Goal: Transaction & Acquisition: Book appointment/travel/reservation

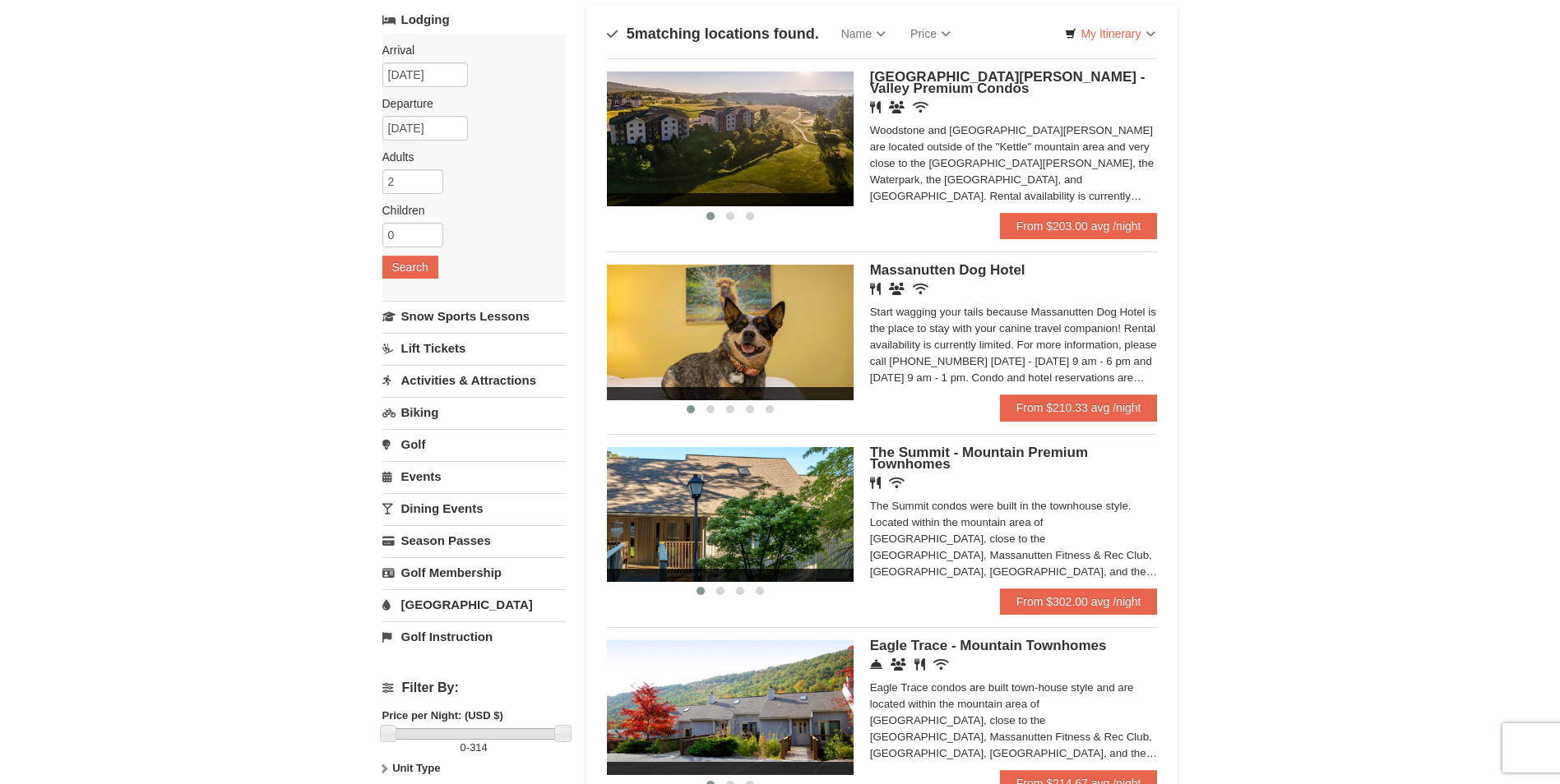
scroll to position [328, 0]
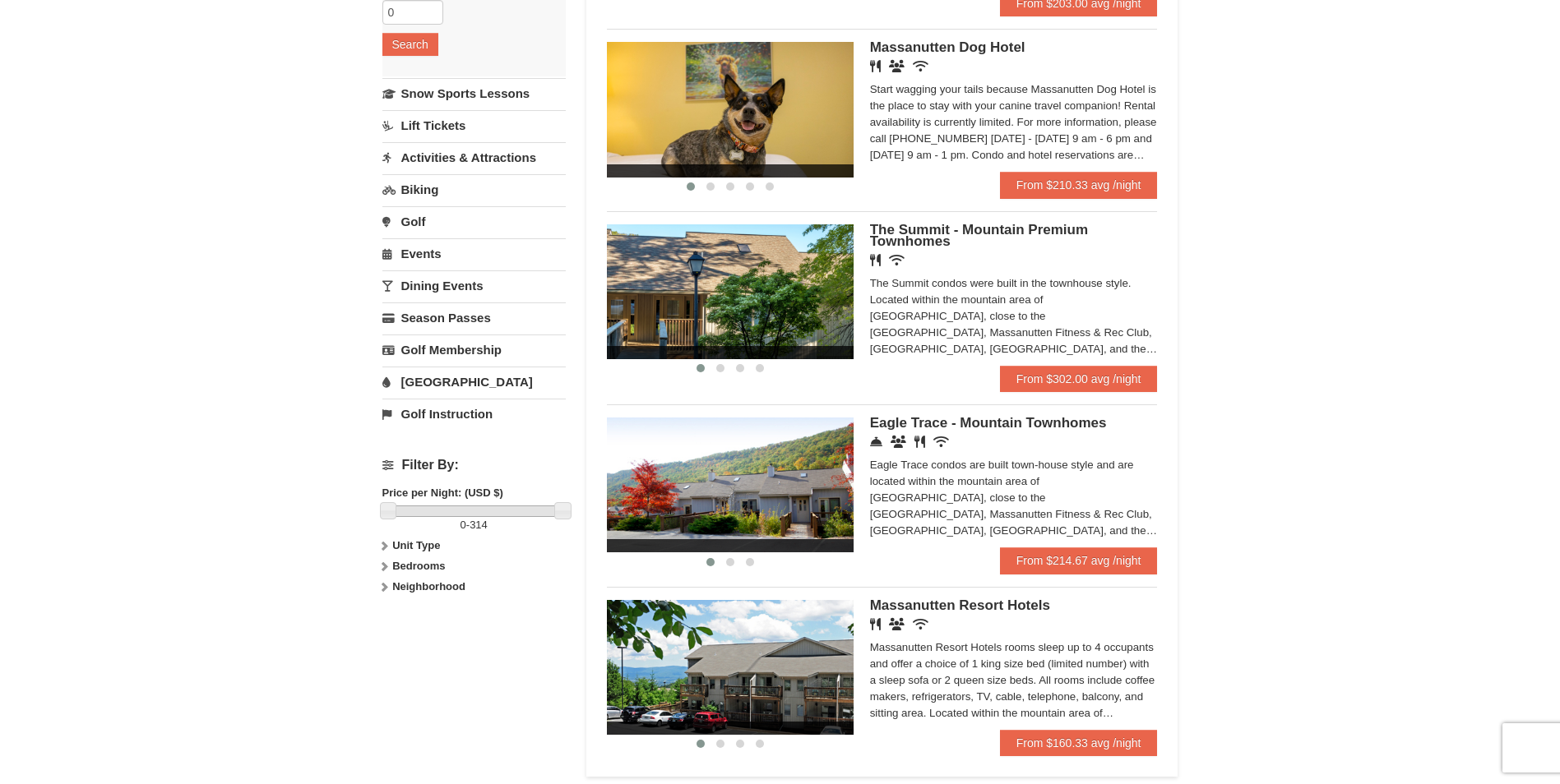
click at [894, 605] on span "Massanutten Resort Hotels" at bounding box center [960, 606] width 180 height 16
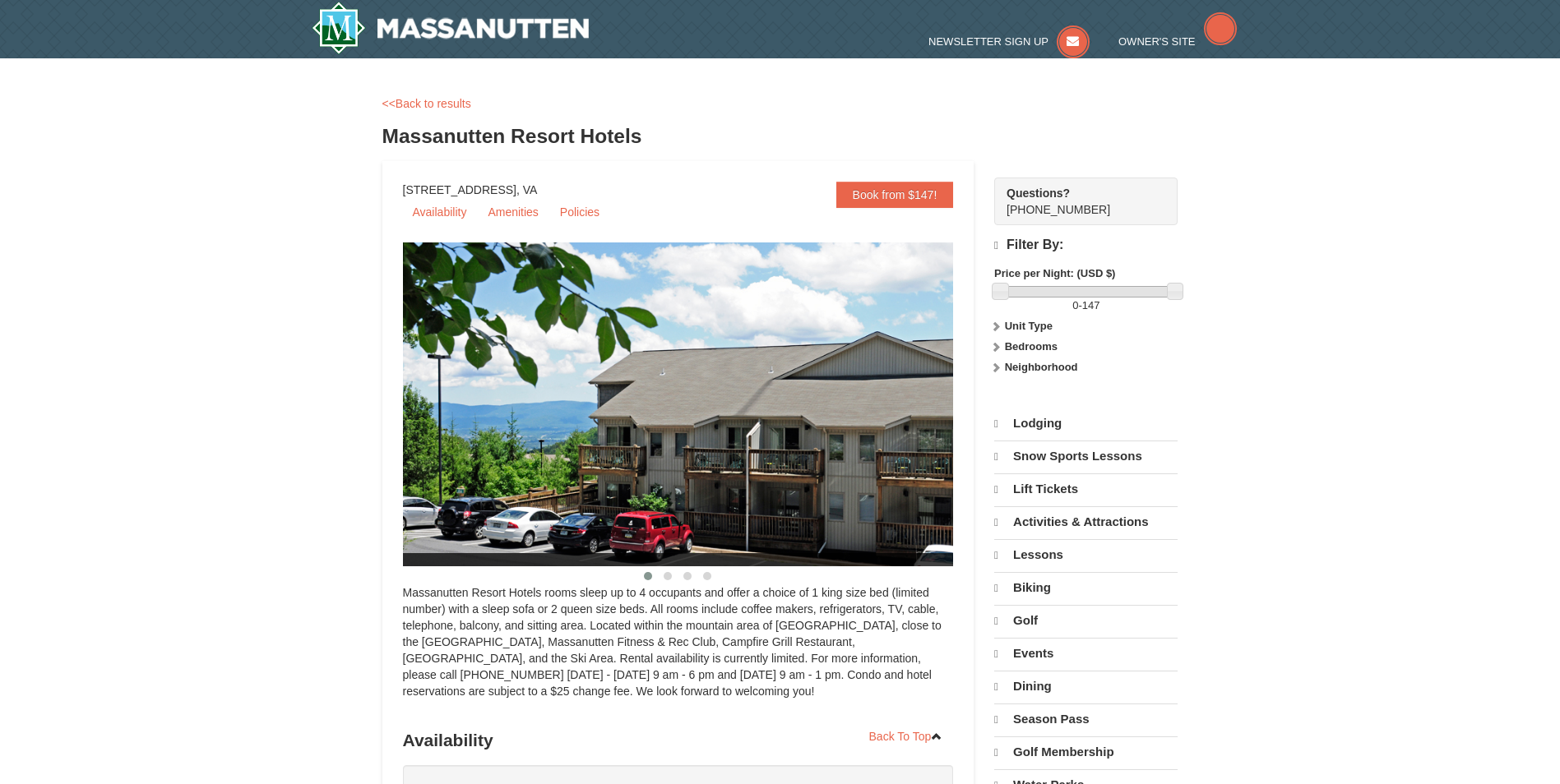
select select "9"
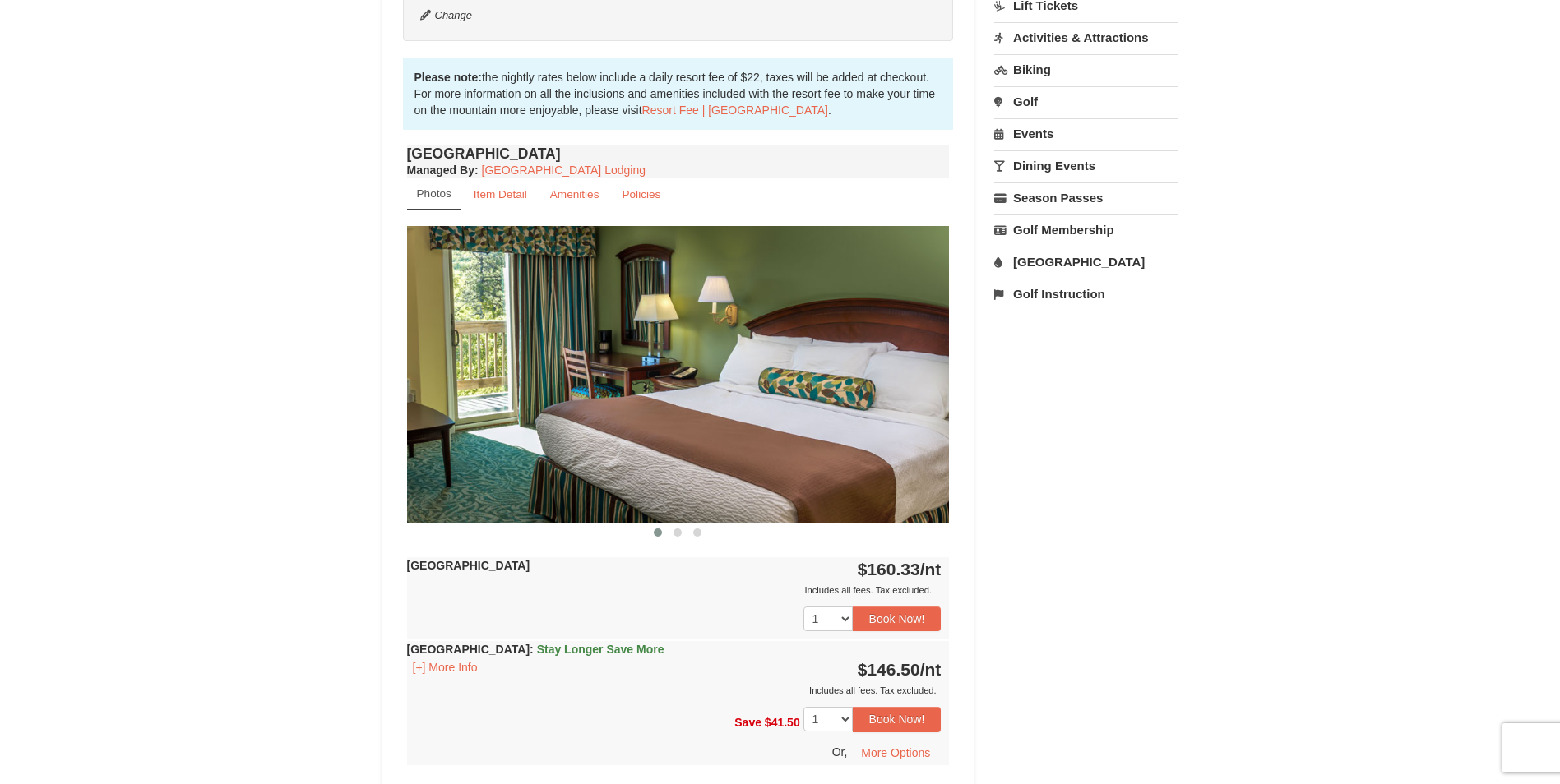
scroll to position [493, 0]
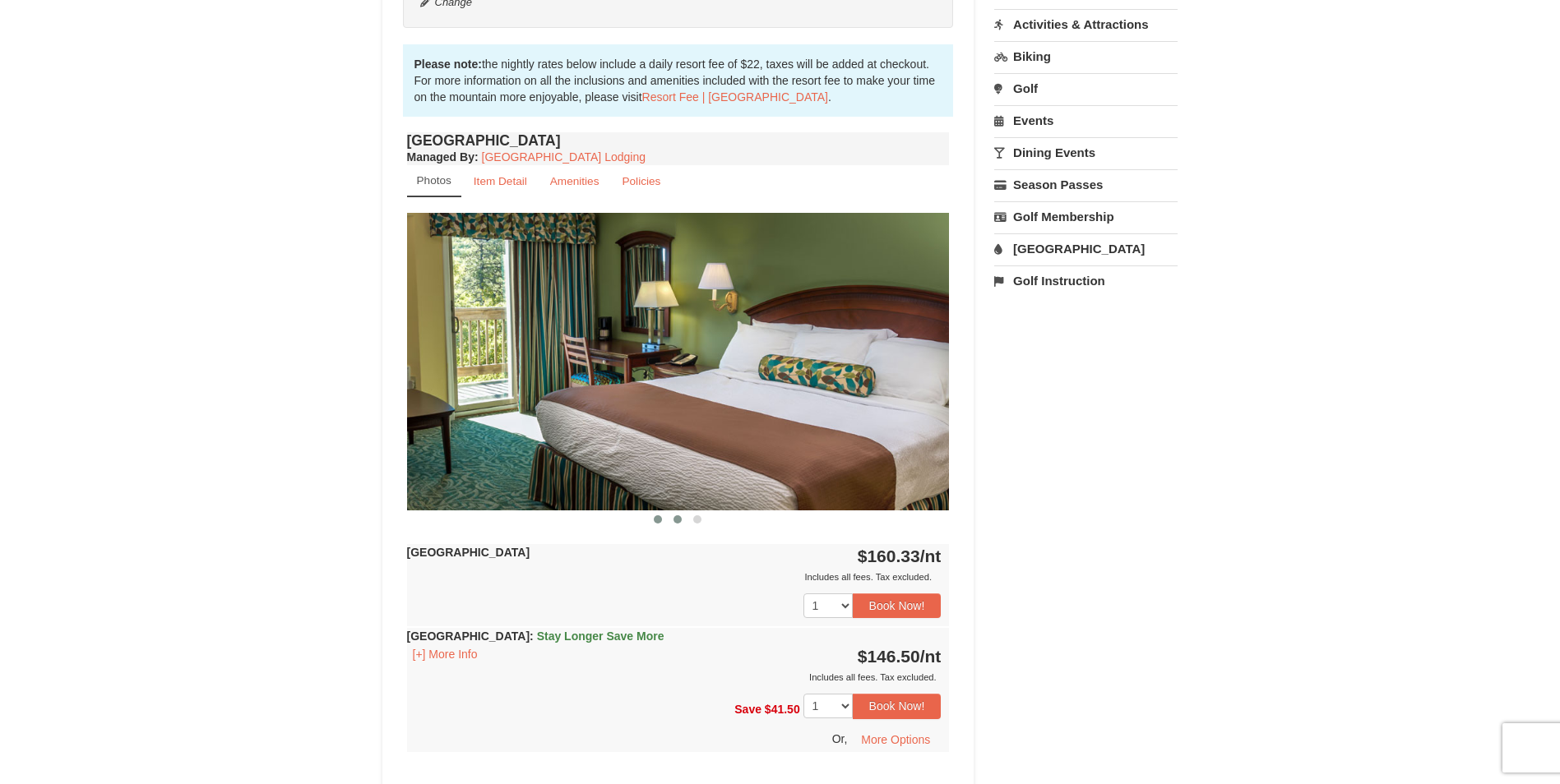
click at [683, 523] on button at bounding box center [677, 519] width 20 height 16
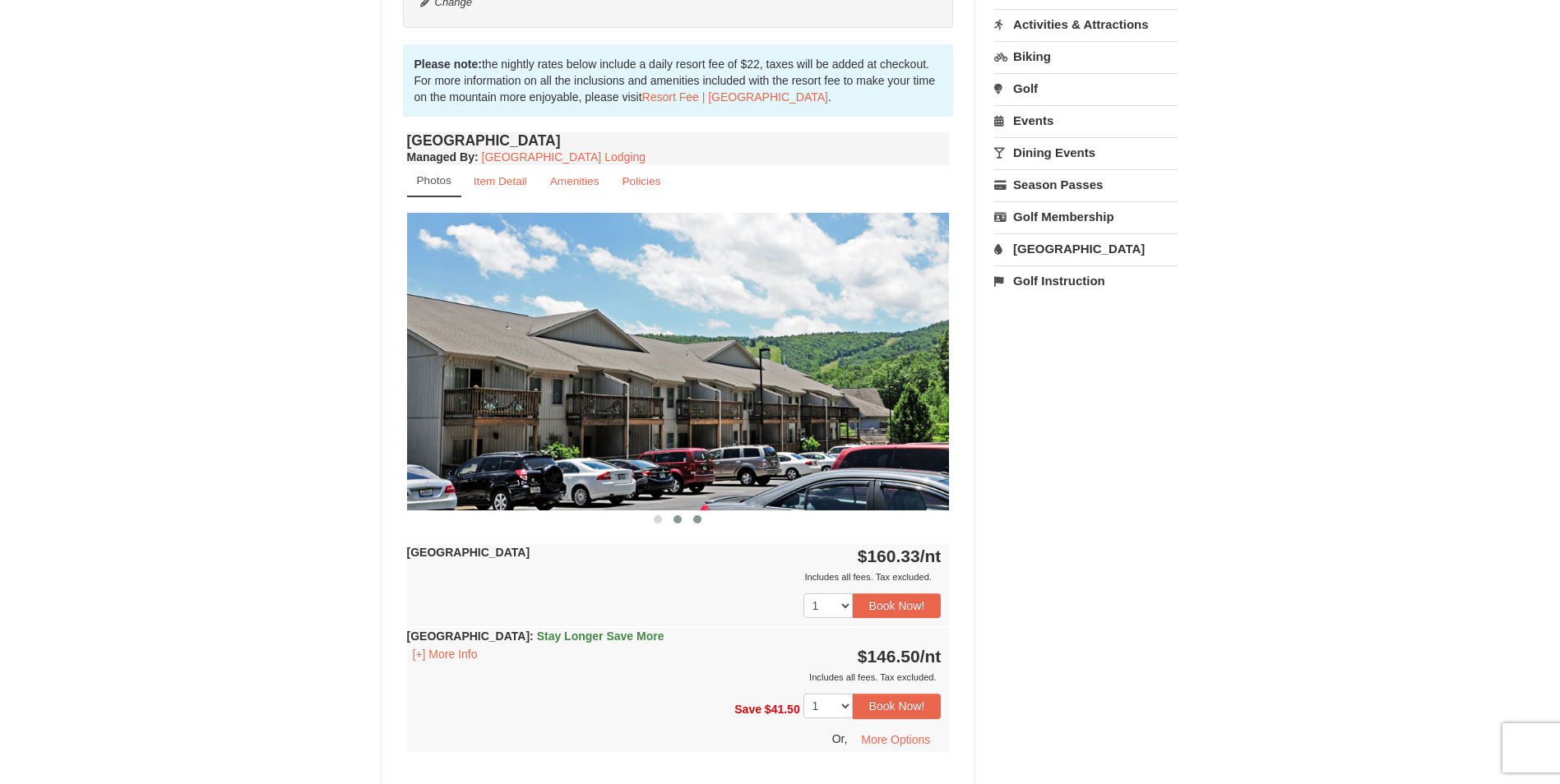
click at [696, 524] on button at bounding box center [697, 519] width 20 height 16
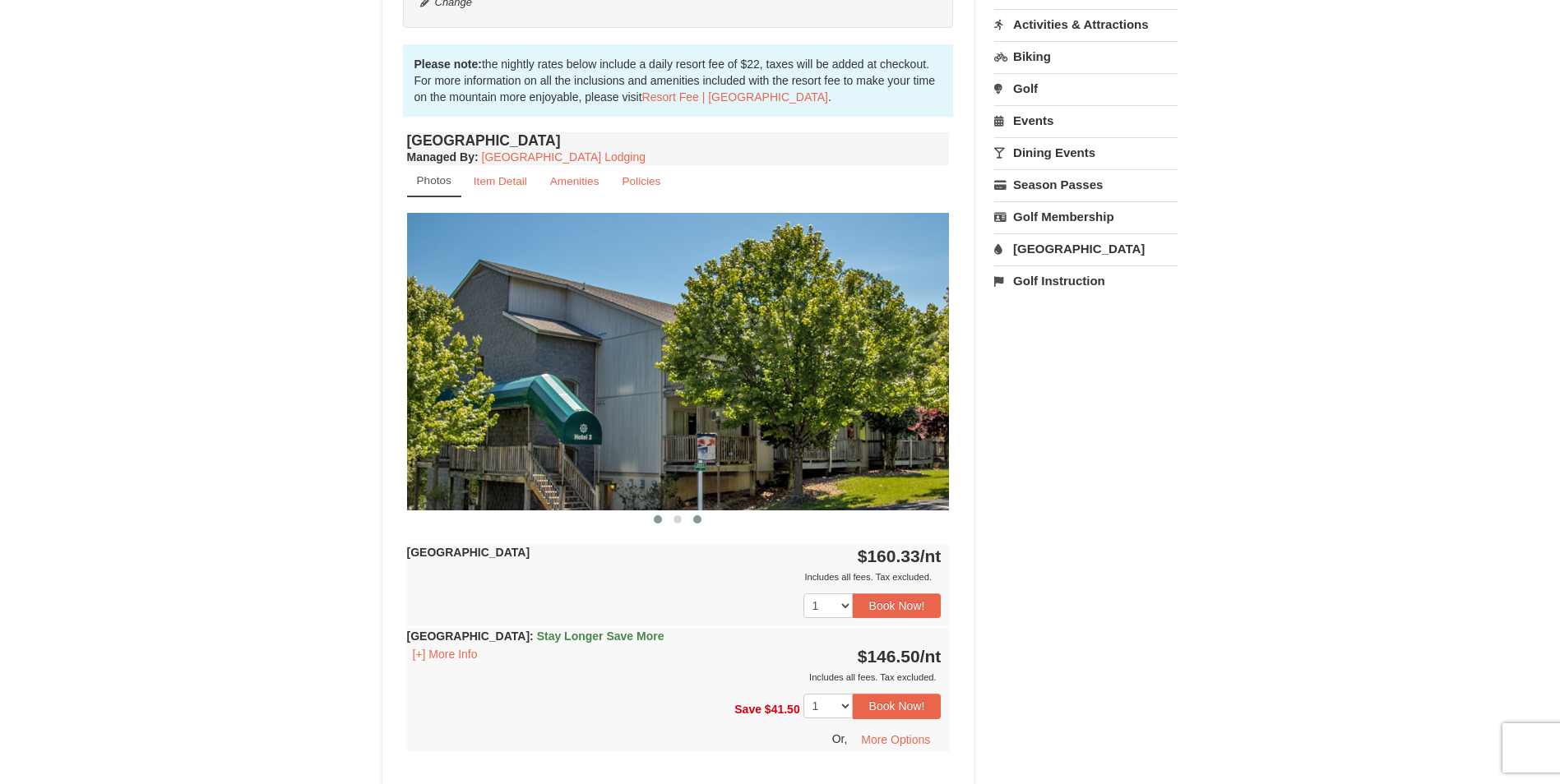
click at [653, 520] on button at bounding box center [658, 519] width 20 height 16
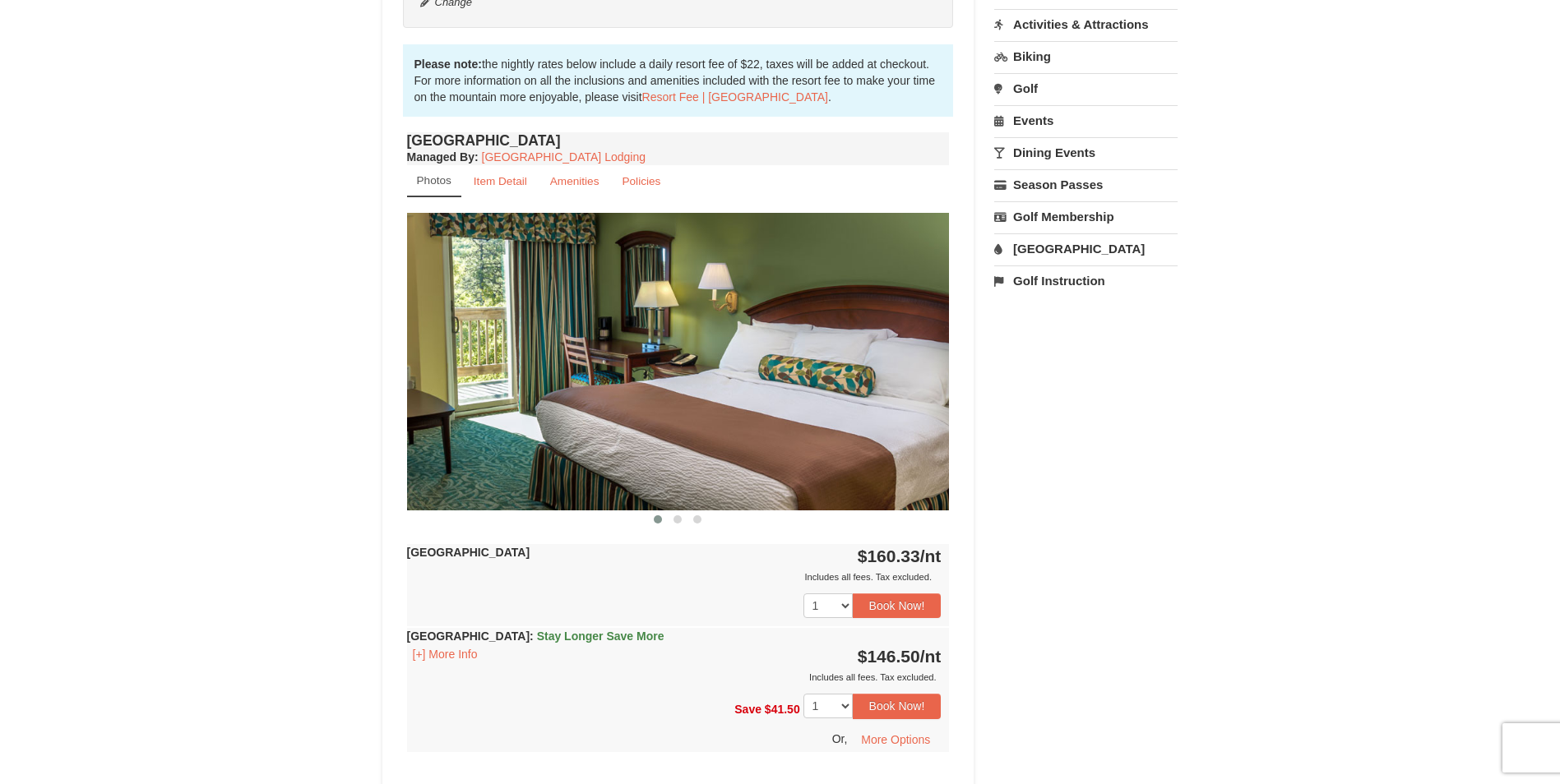
click at [718, 452] on img at bounding box center [679, 361] width 543 height 296
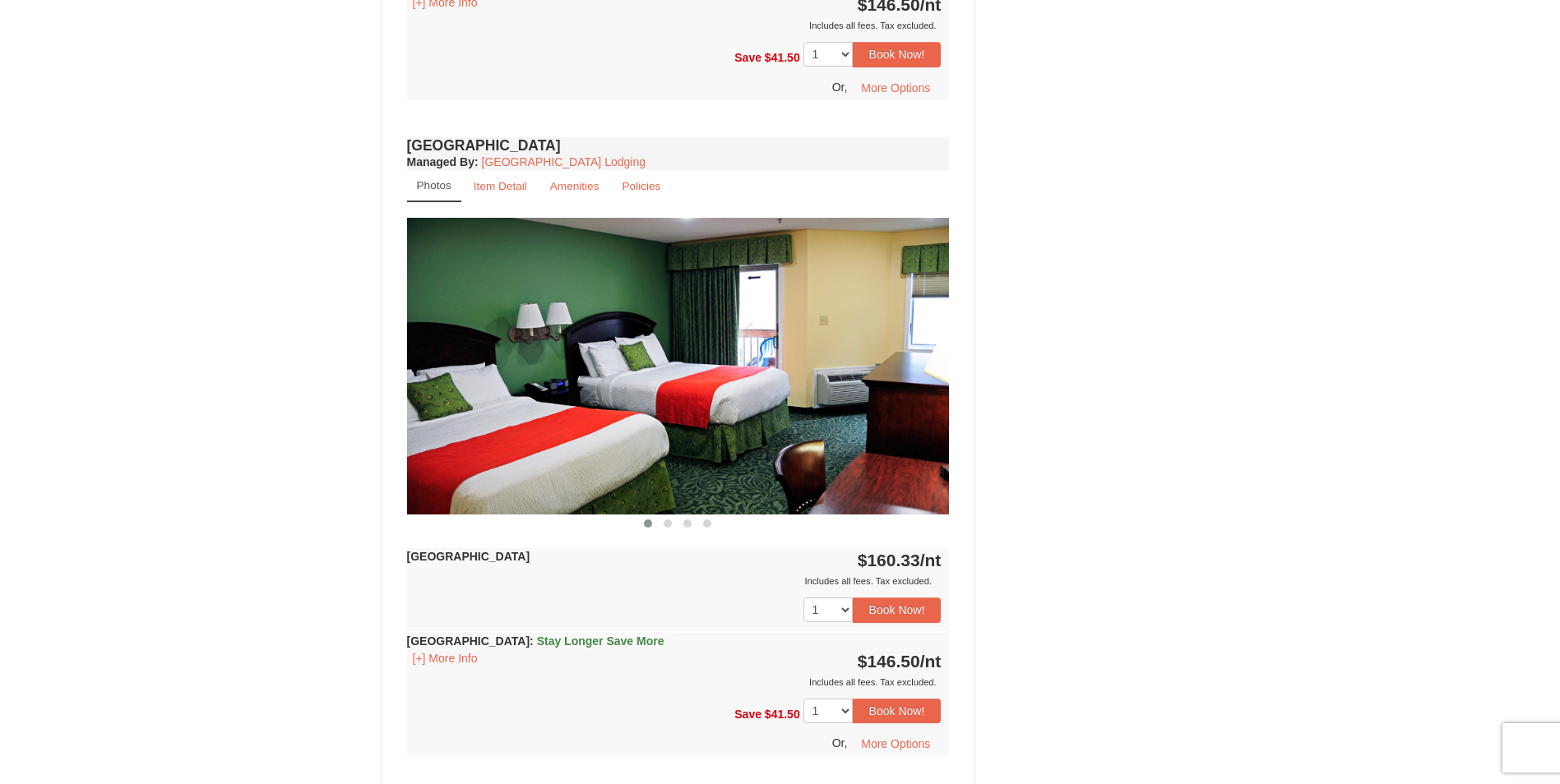
scroll to position [1150, 0]
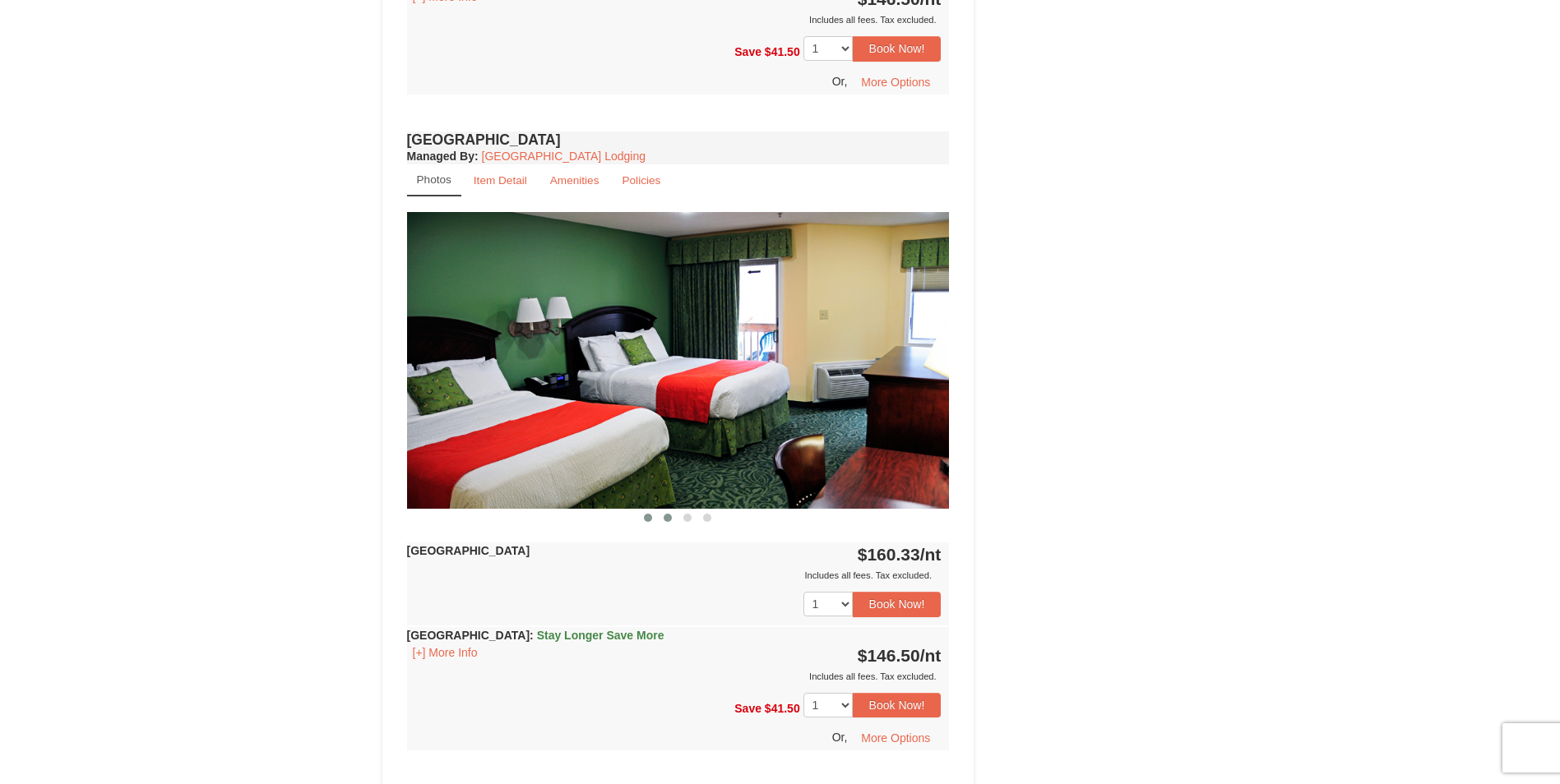
click at [675, 516] on button at bounding box center [667, 517] width 20 height 16
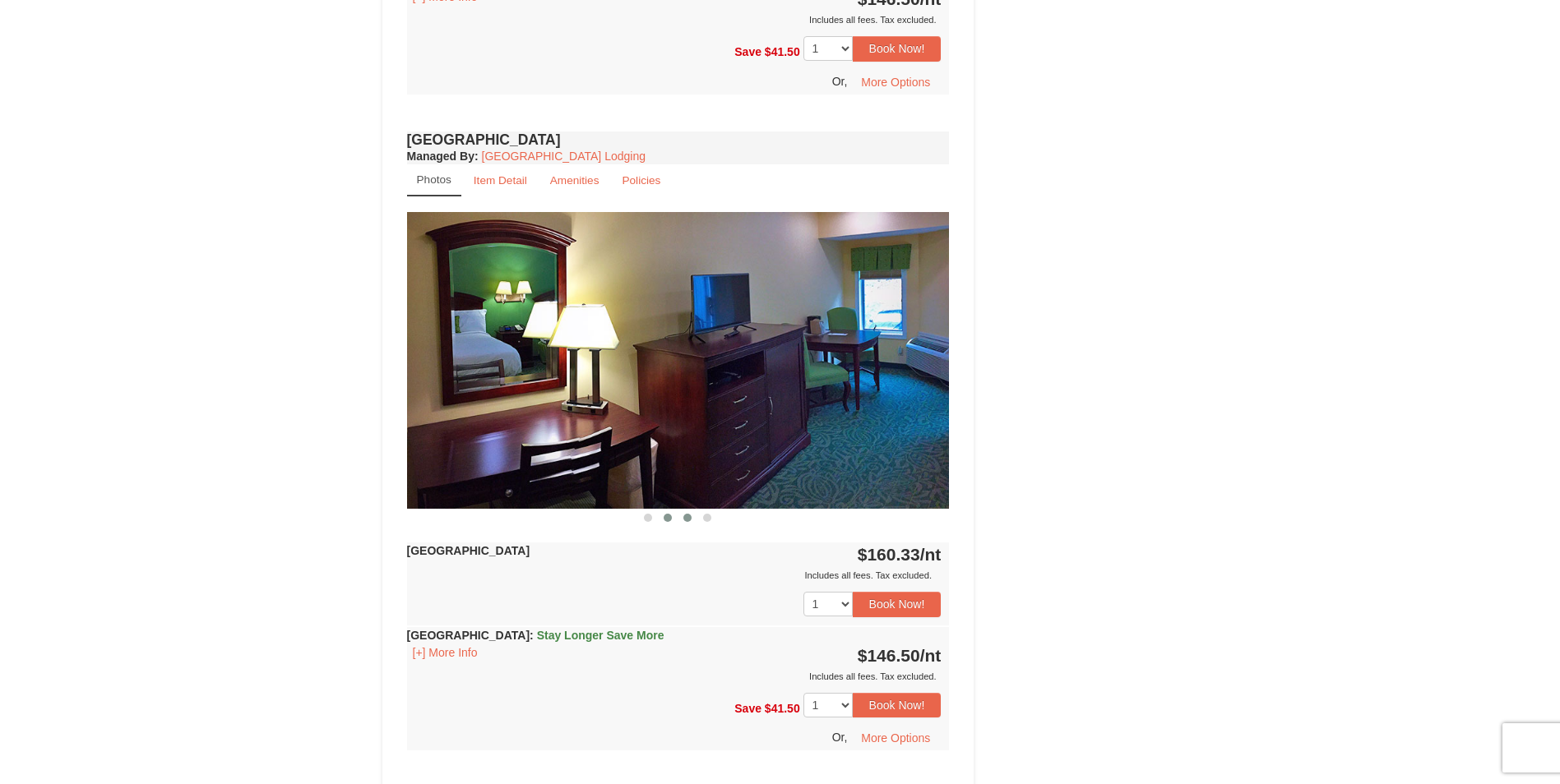
click at [684, 516] on span at bounding box center [686, 517] width 8 height 8
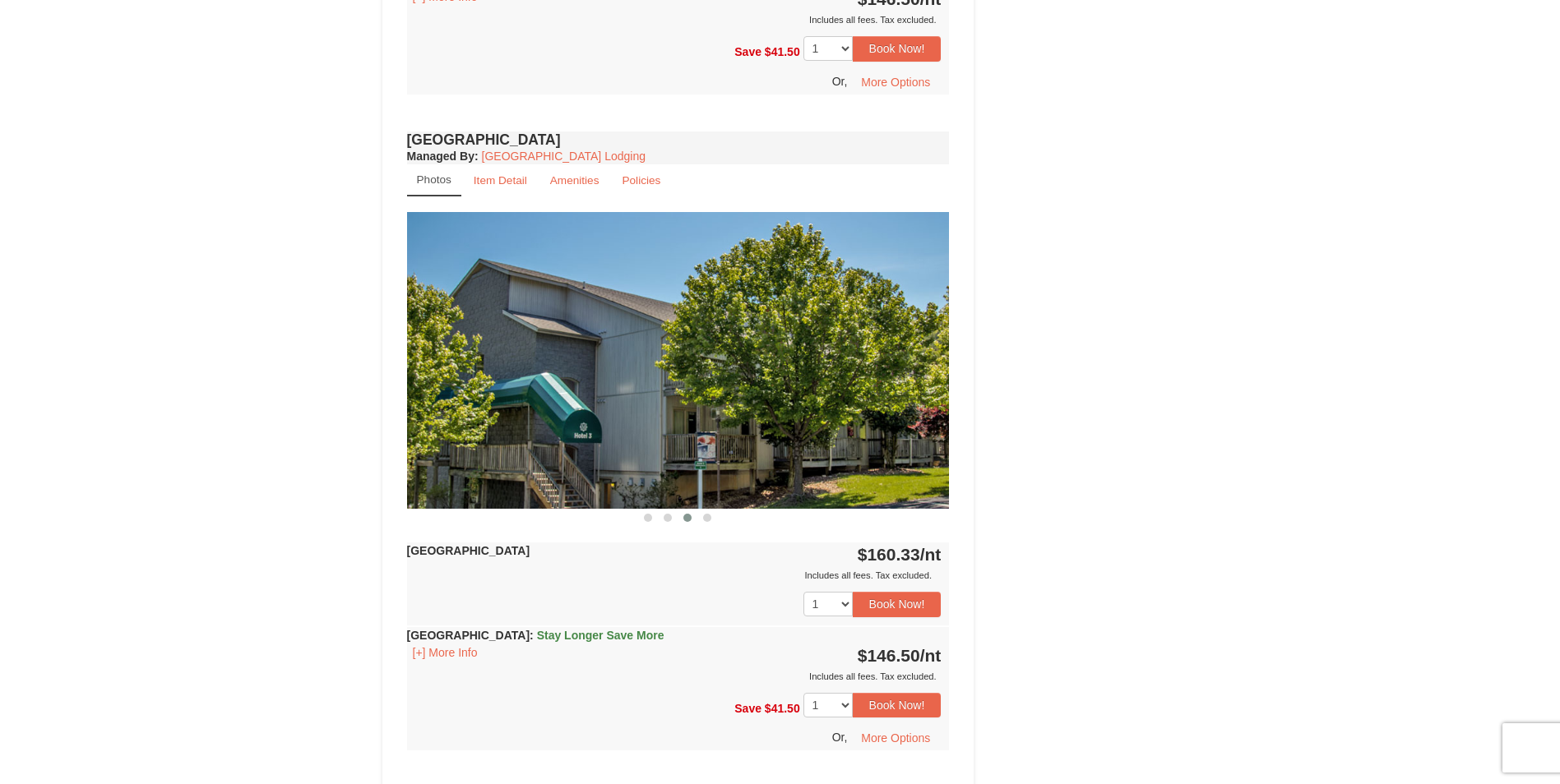
click at [697, 518] on button at bounding box center [687, 517] width 20 height 16
click at [700, 519] on button at bounding box center [706, 517] width 20 height 16
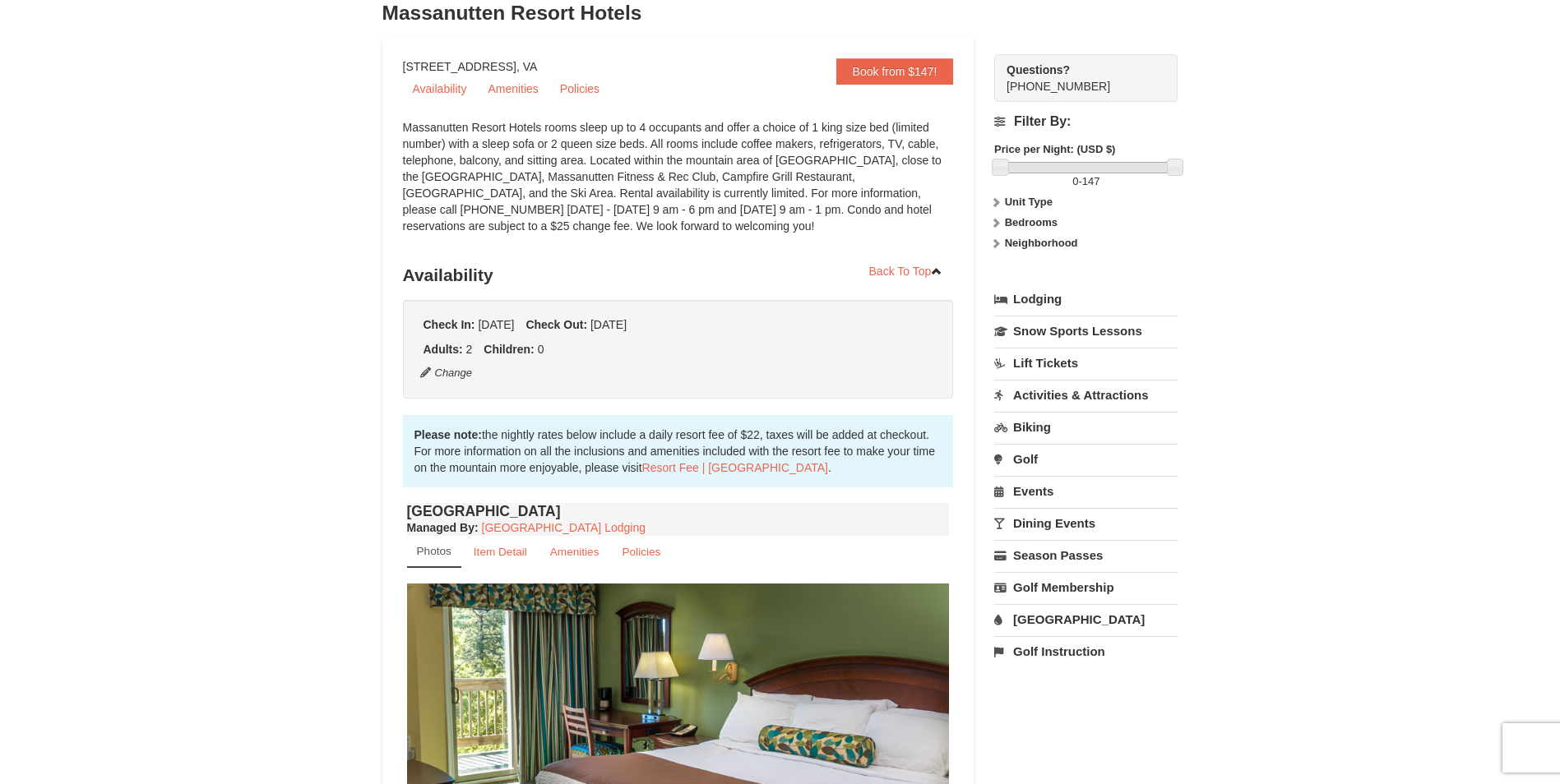
scroll to position [0, 0]
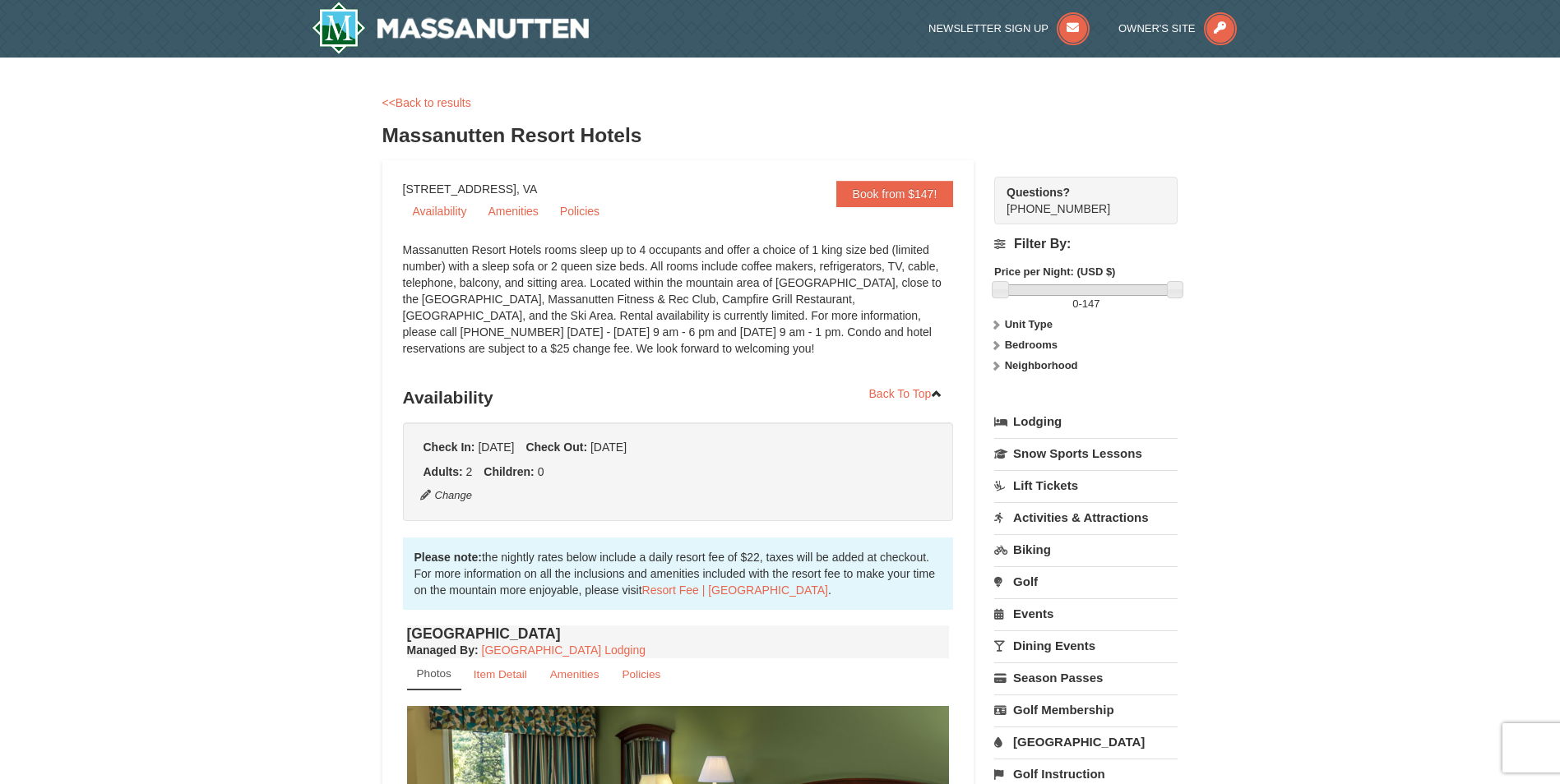
click at [1038, 733] on link "Water Park" at bounding box center [1086, 742] width 184 height 30
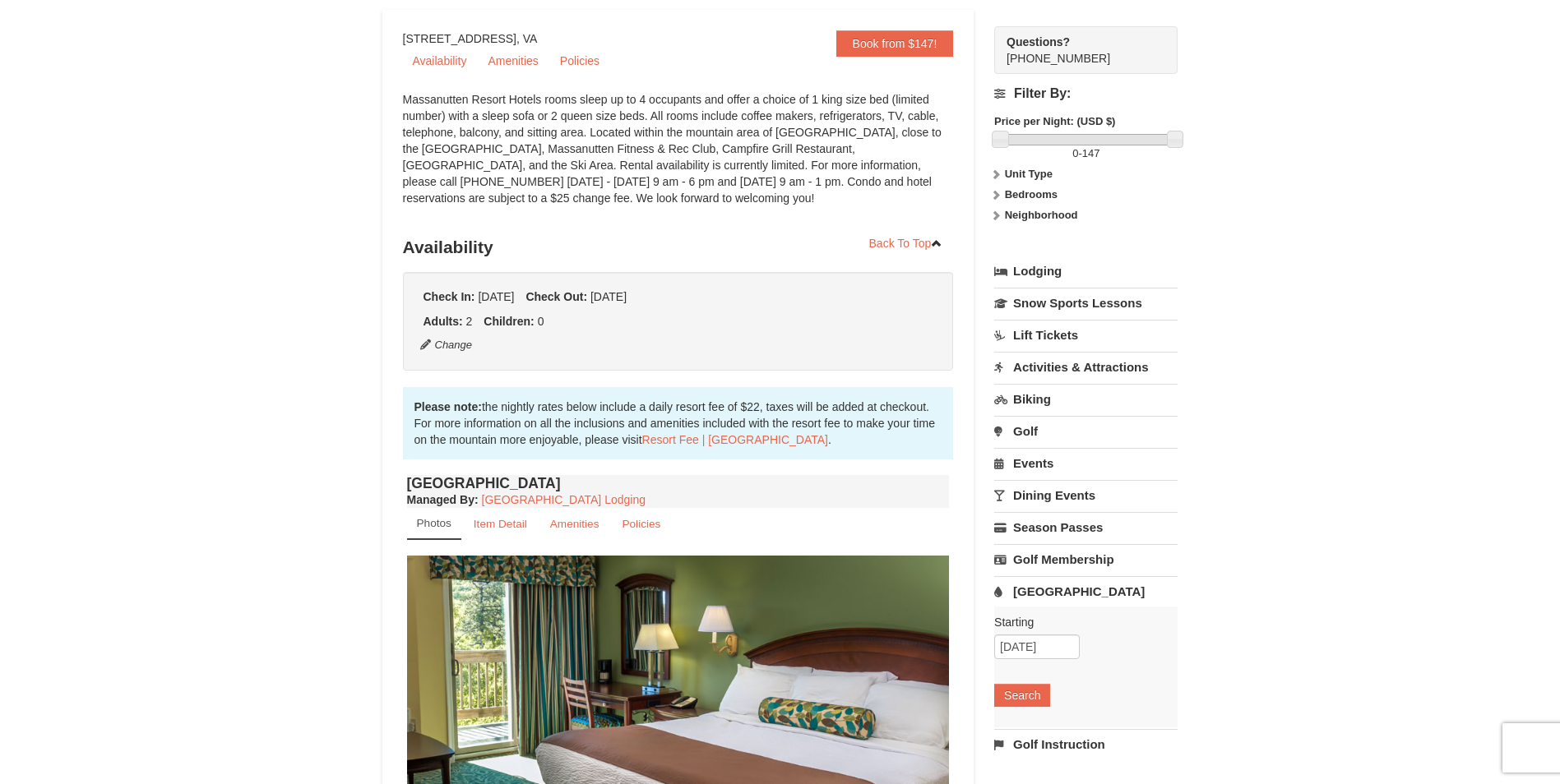
scroll to position [165, 0]
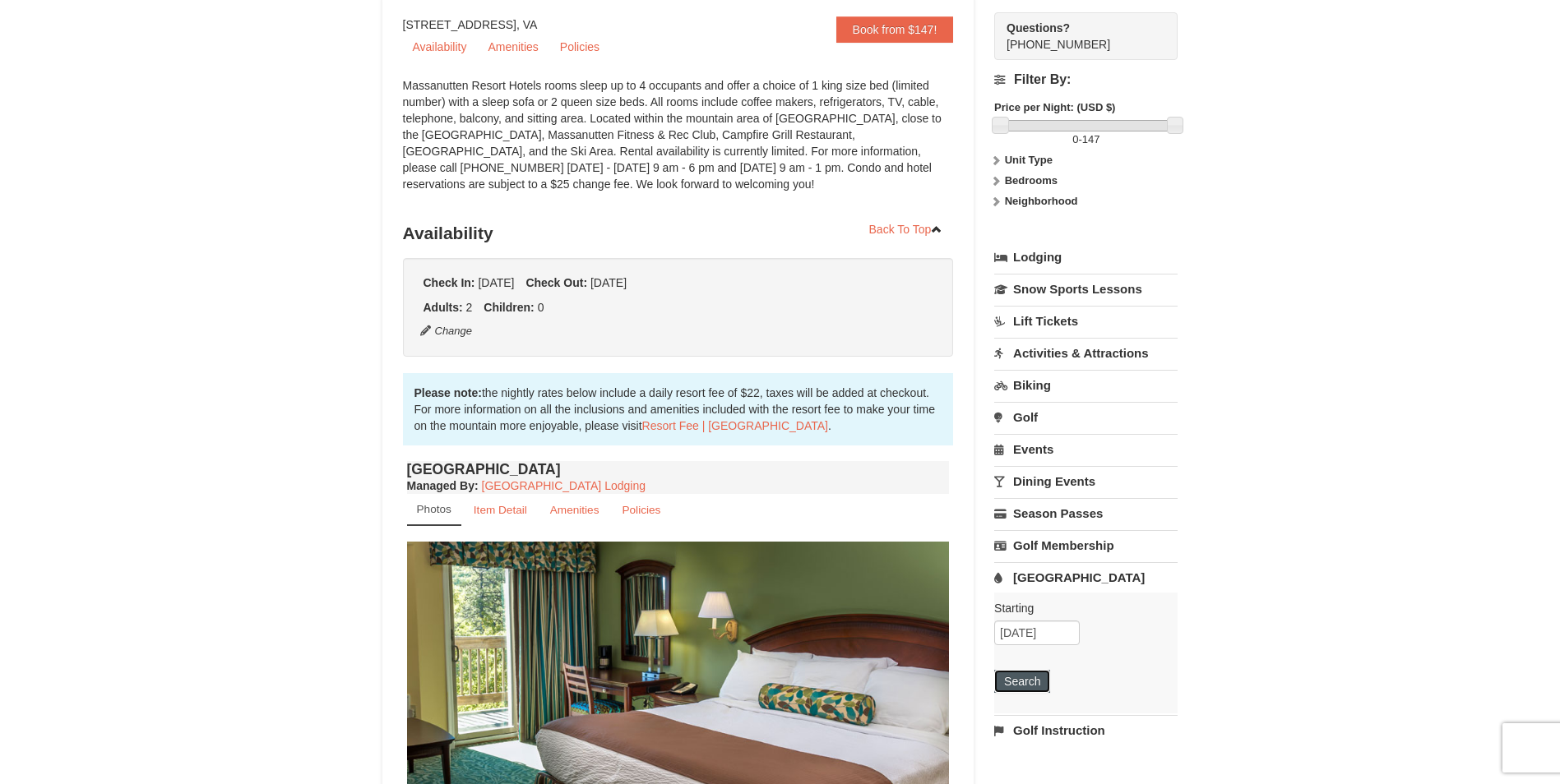
click at [1018, 683] on button "Search" at bounding box center [1022, 681] width 56 height 23
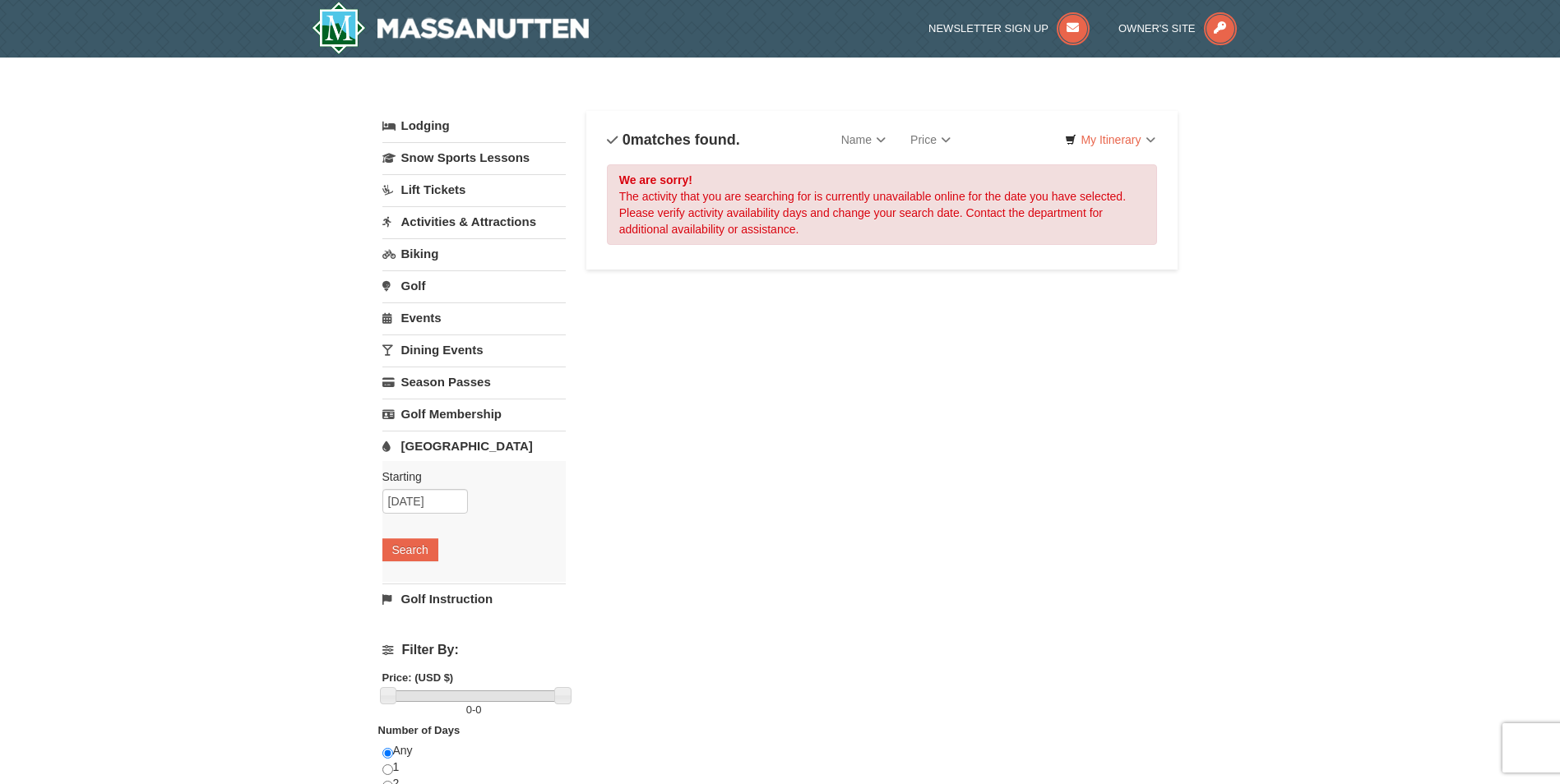
click at [485, 345] on link "Dining Events" at bounding box center [474, 349] width 184 height 30
click at [484, 224] on link "Activities & Attractions" at bounding box center [474, 221] width 184 height 30
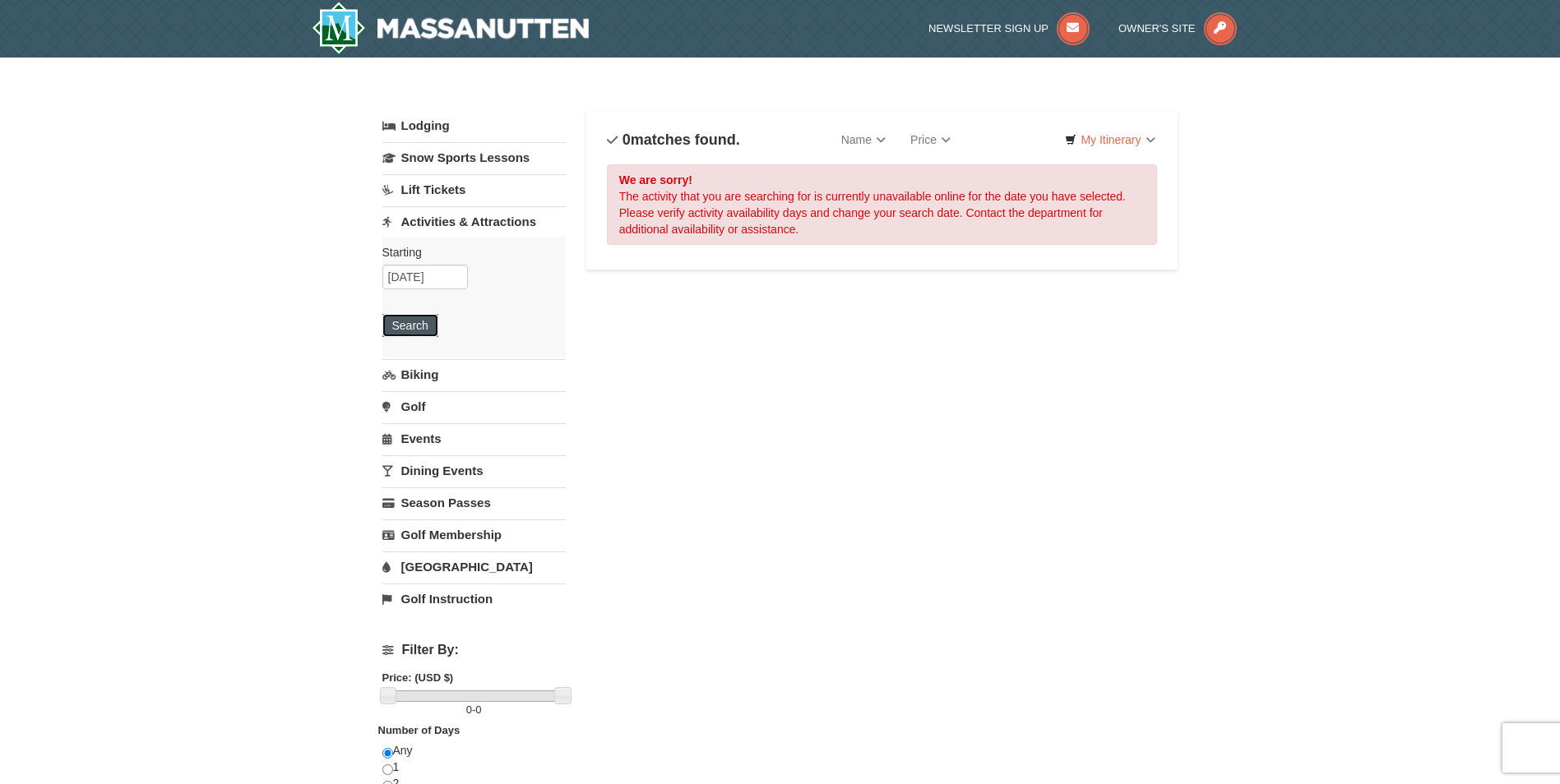
click at [416, 325] on button "Search" at bounding box center [410, 325] width 56 height 23
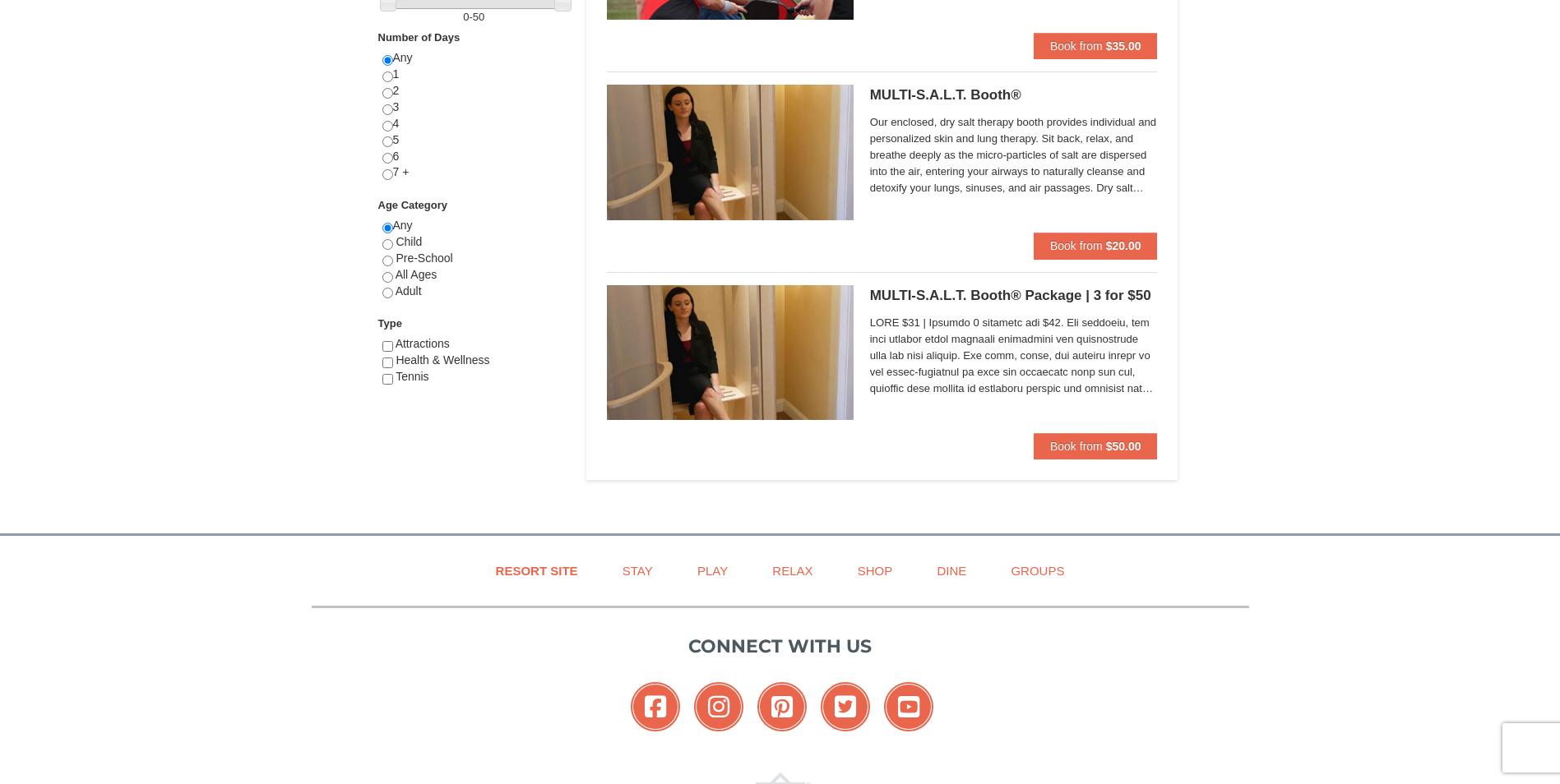
scroll to position [822, 0]
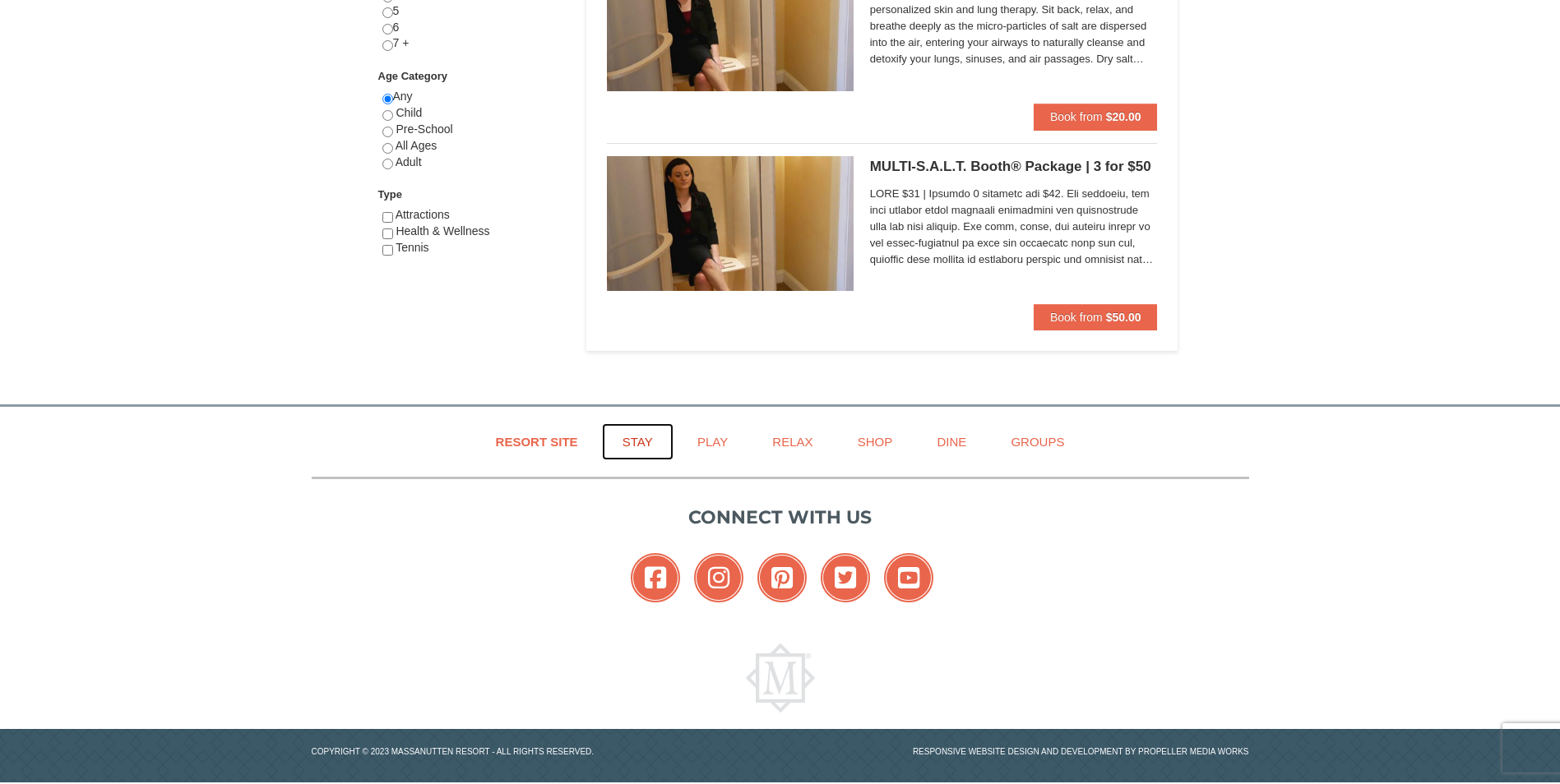
click at [638, 441] on link "Stay" at bounding box center [637, 442] width 72 height 37
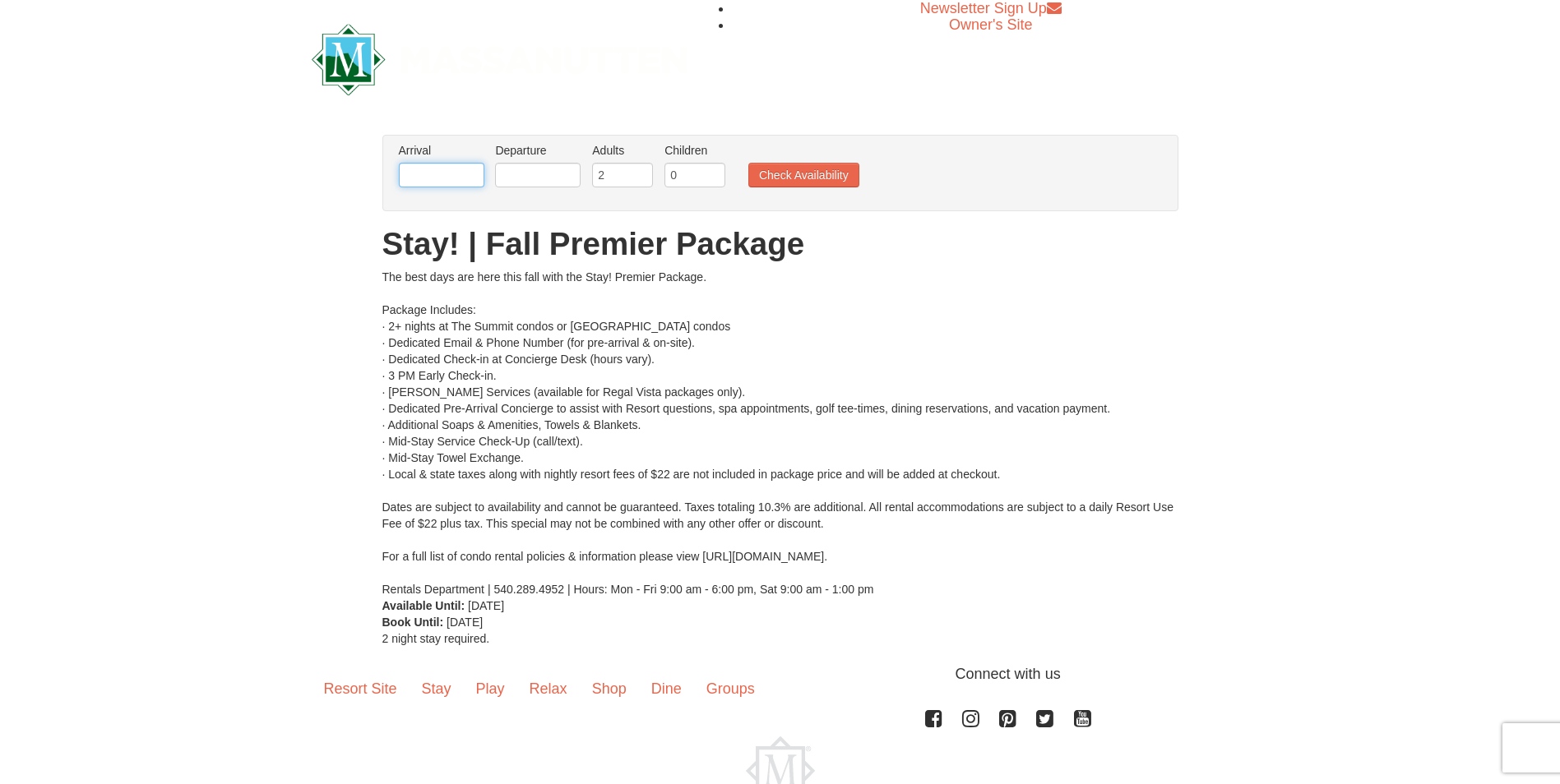
click at [447, 172] on input "text" at bounding box center [441, 175] width 86 height 24
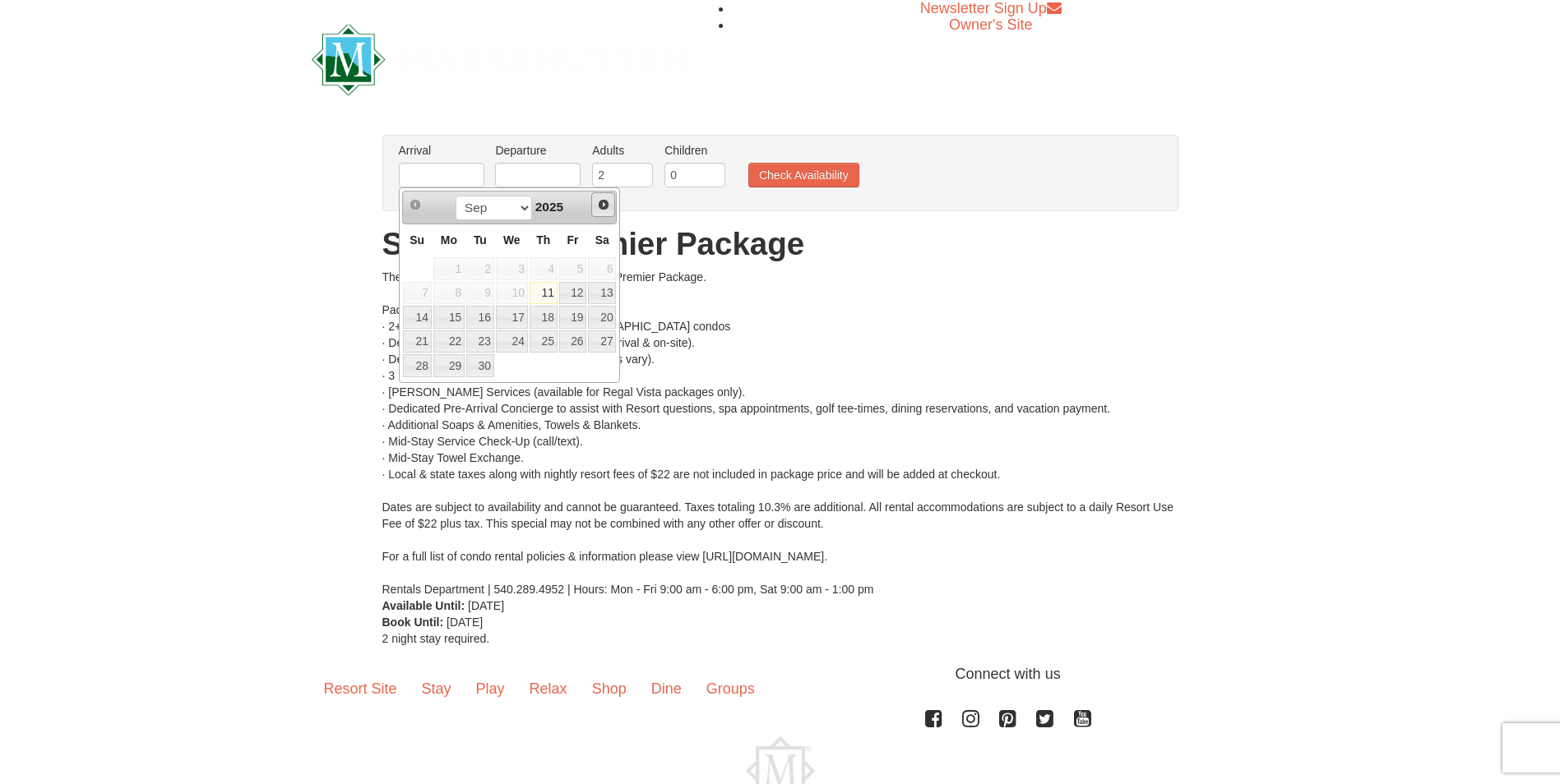
click at [595, 207] on link "Next" at bounding box center [603, 204] width 24 height 24
click at [607, 207] on span "Next" at bounding box center [603, 204] width 13 height 13
click at [517, 268] on link "3" at bounding box center [511, 269] width 32 height 23
type input "[DATE]"
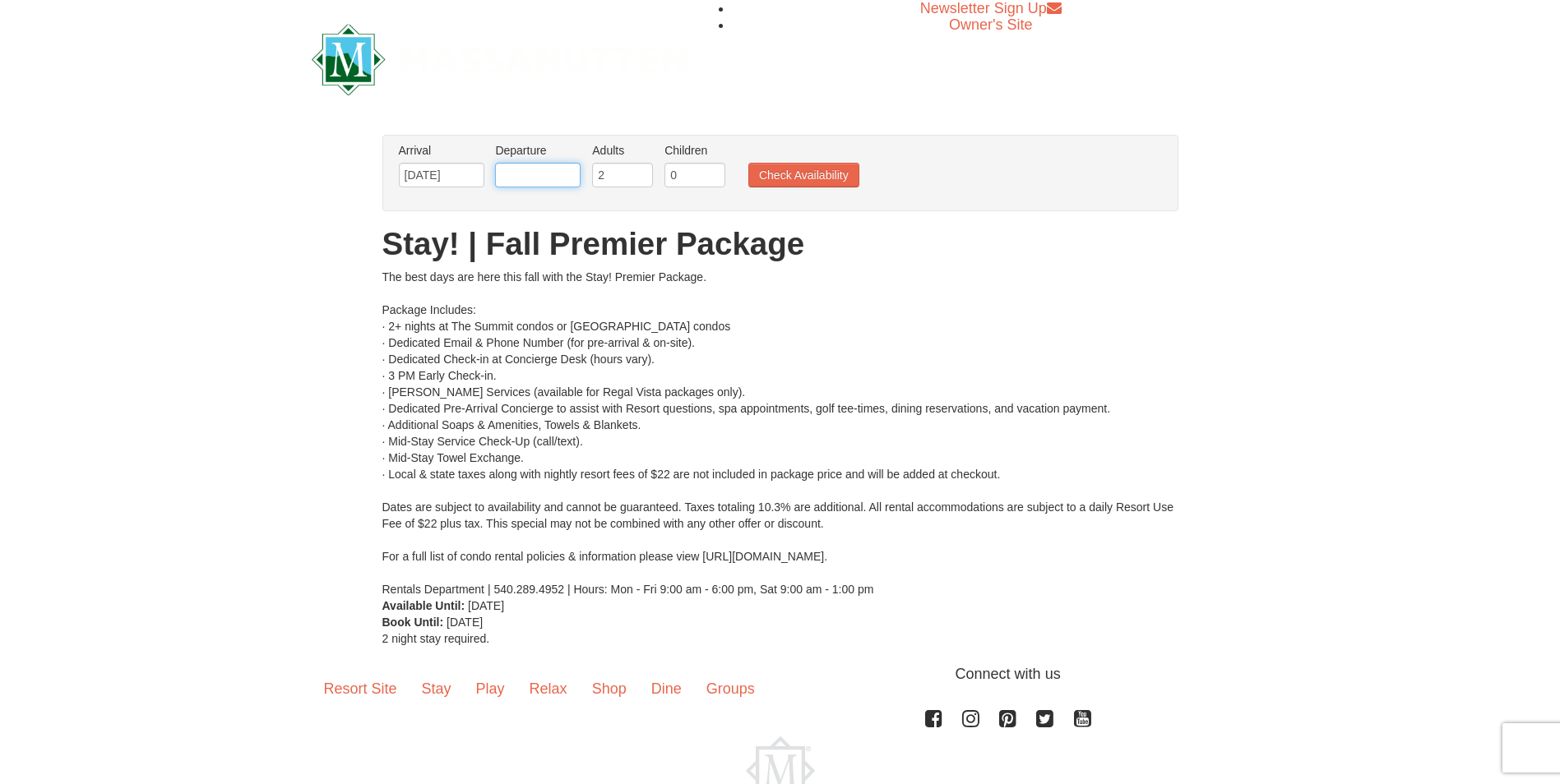
click at [546, 178] on input "text" at bounding box center [537, 175] width 86 height 24
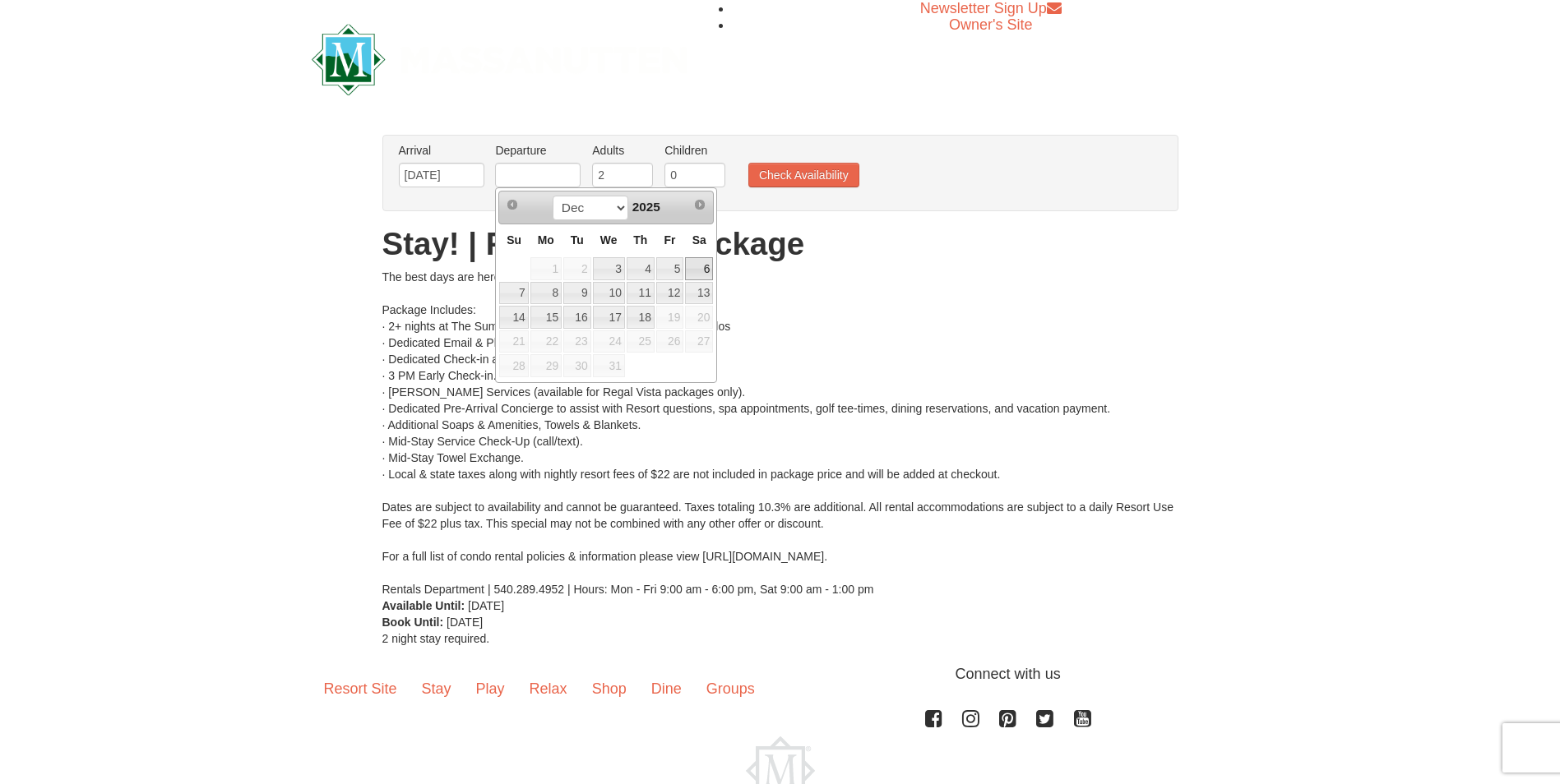
click at [700, 266] on link "6" at bounding box center [699, 269] width 28 height 23
type input "[DATE]"
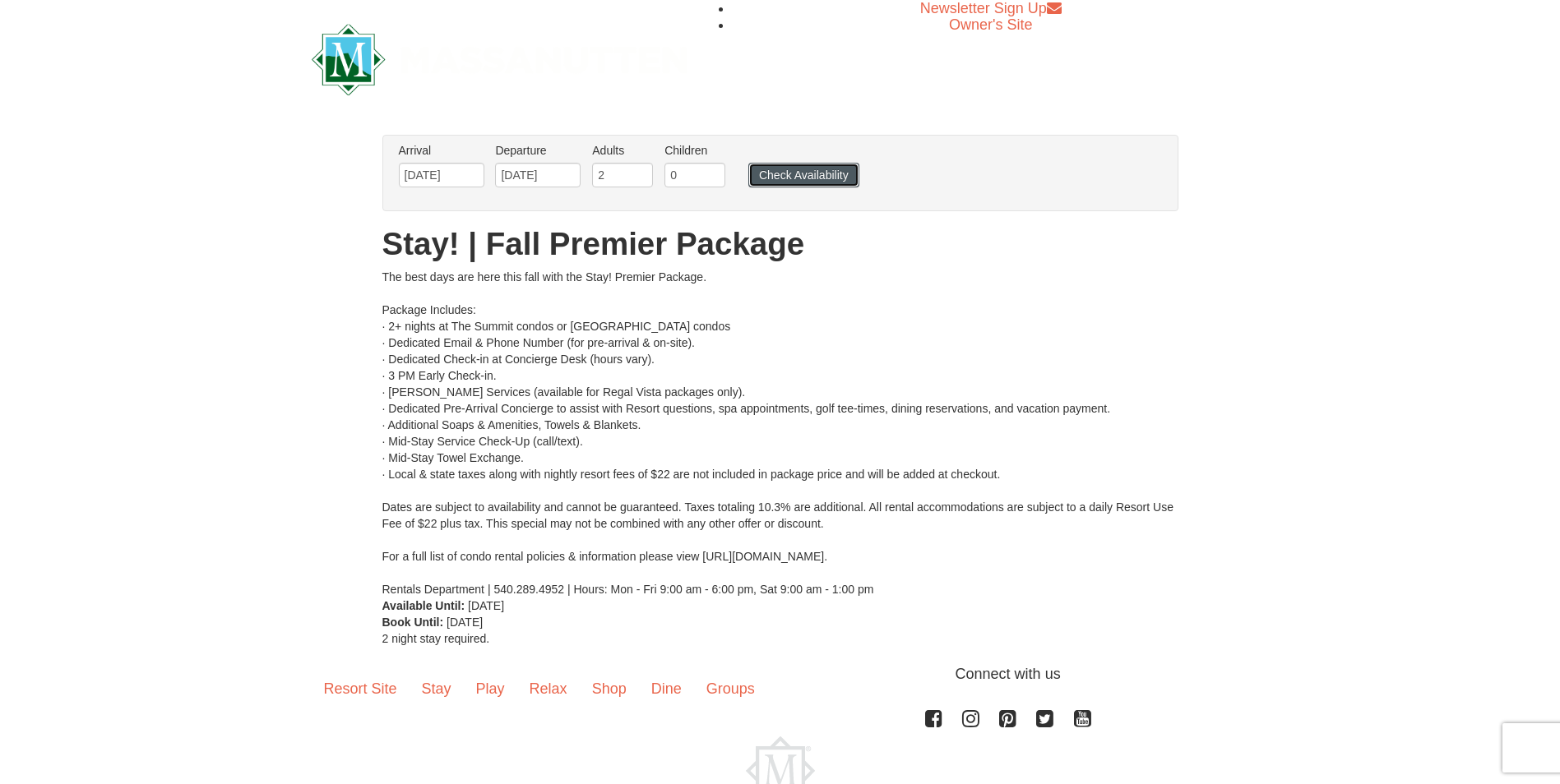
click at [759, 170] on button "Check Availability" at bounding box center [803, 175] width 111 height 24
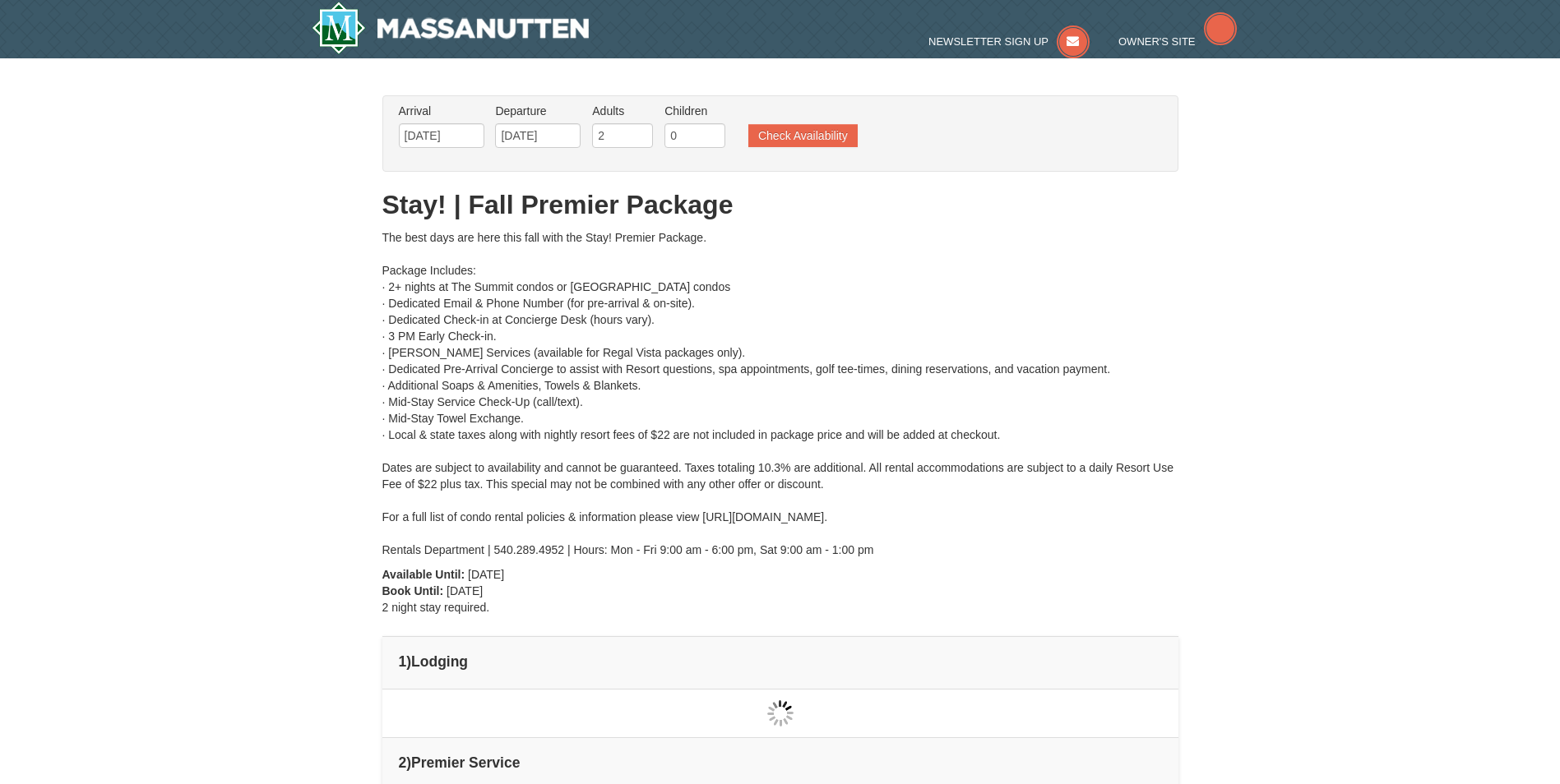
type input "[DATE]"
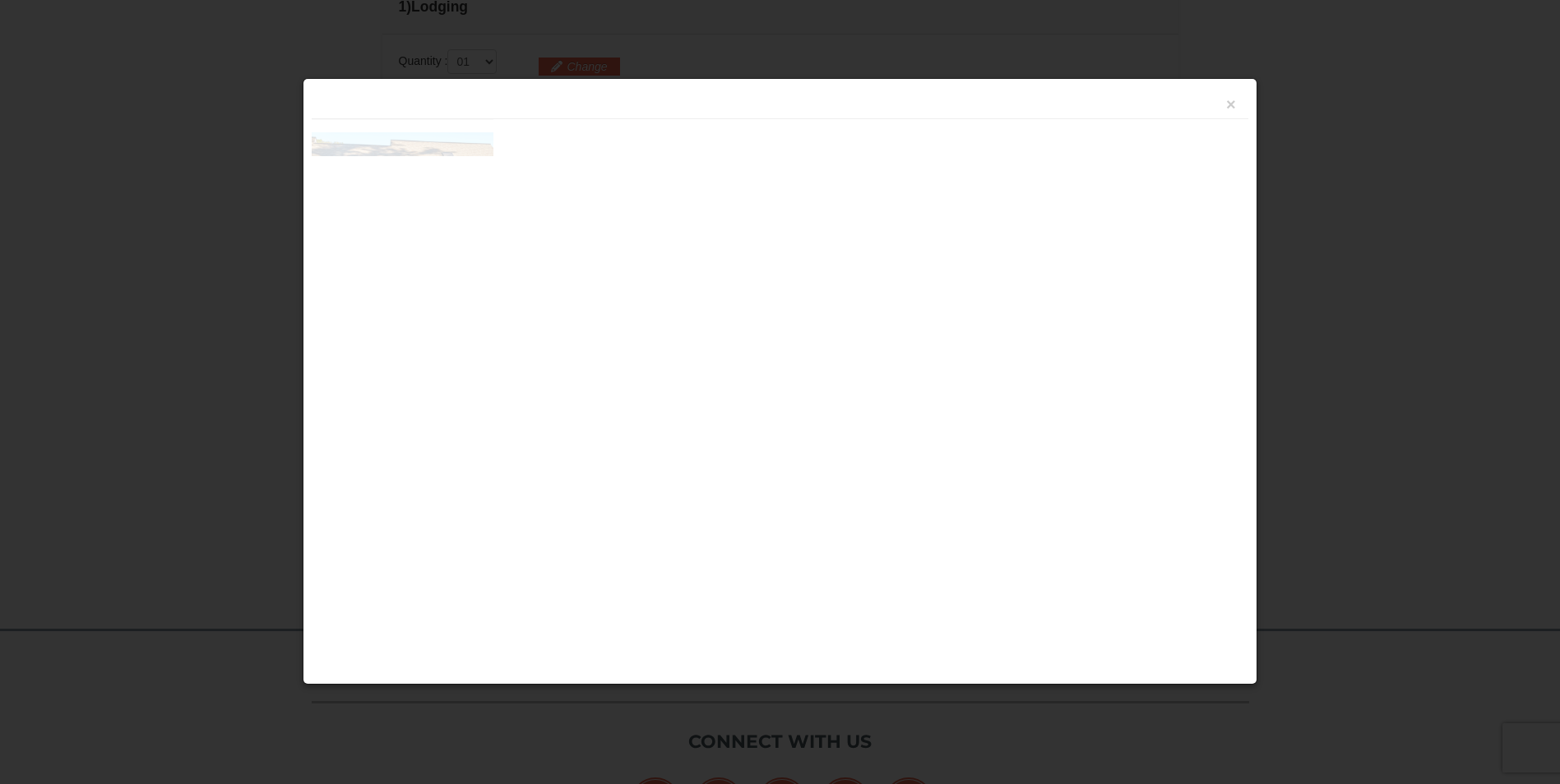
scroll to position [700, 0]
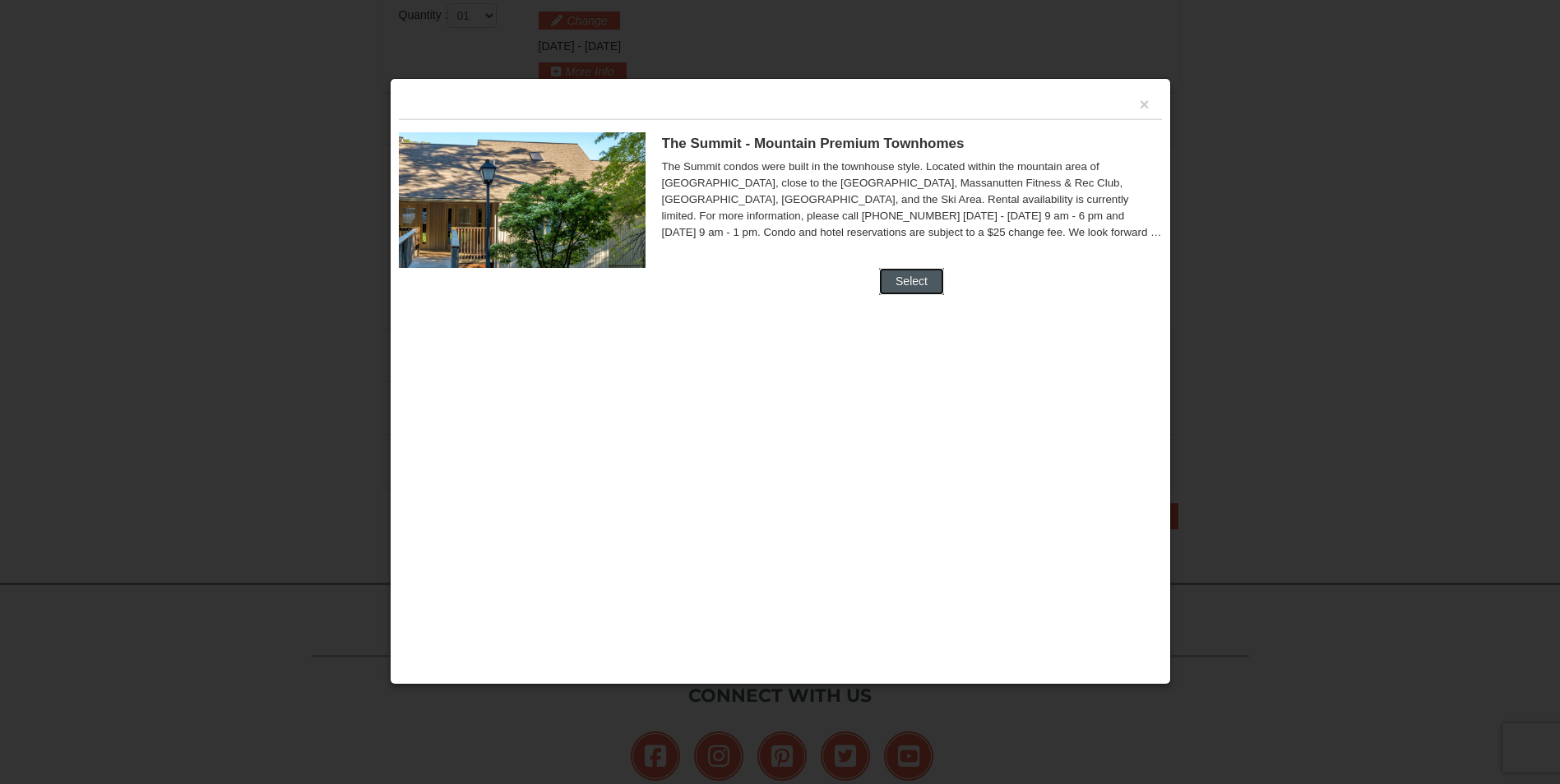
click at [881, 277] on button "Select" at bounding box center [911, 281] width 65 height 26
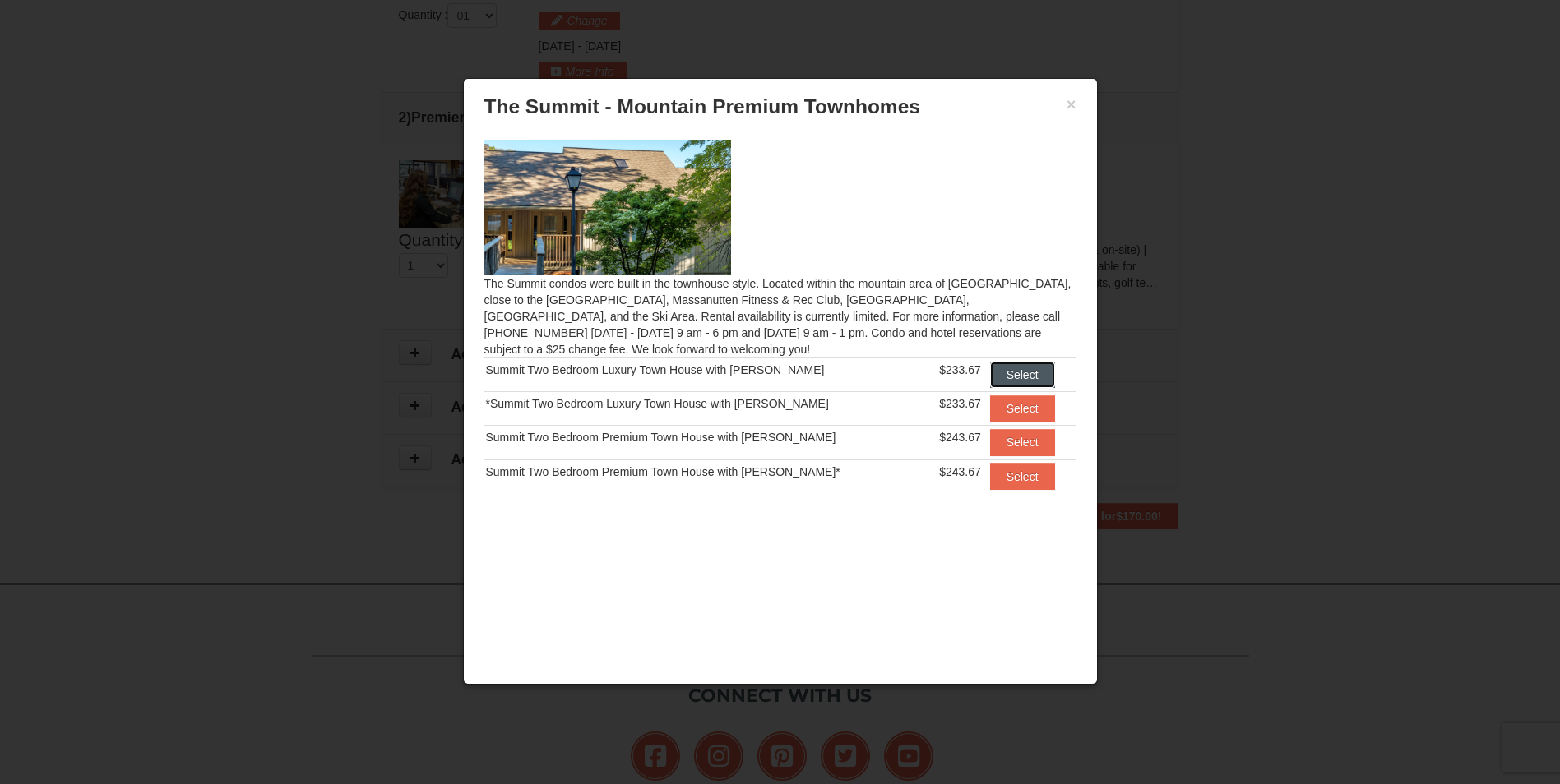
click at [997, 370] on button "Select" at bounding box center [1022, 374] width 65 height 26
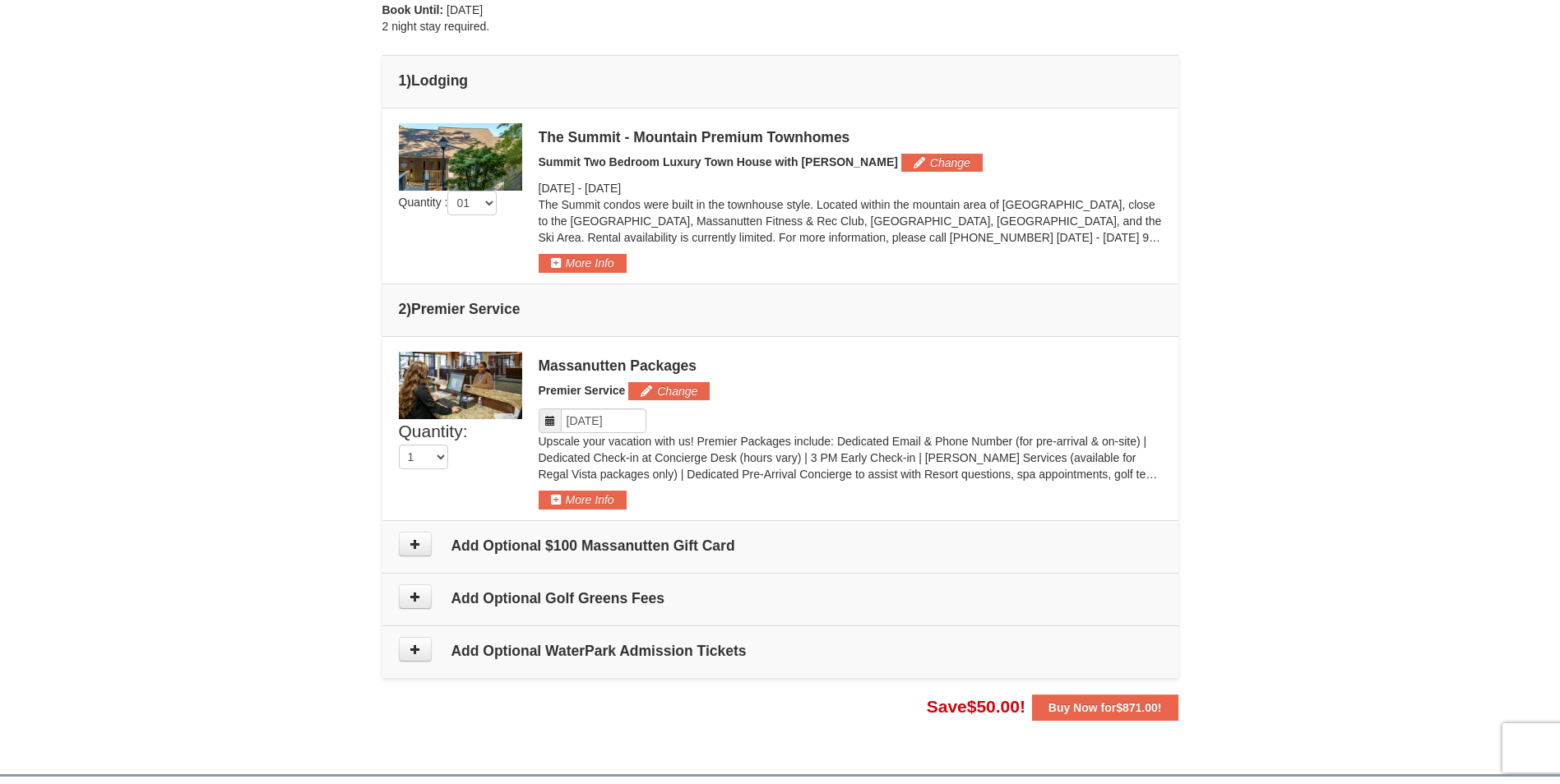
scroll to position [618, 0]
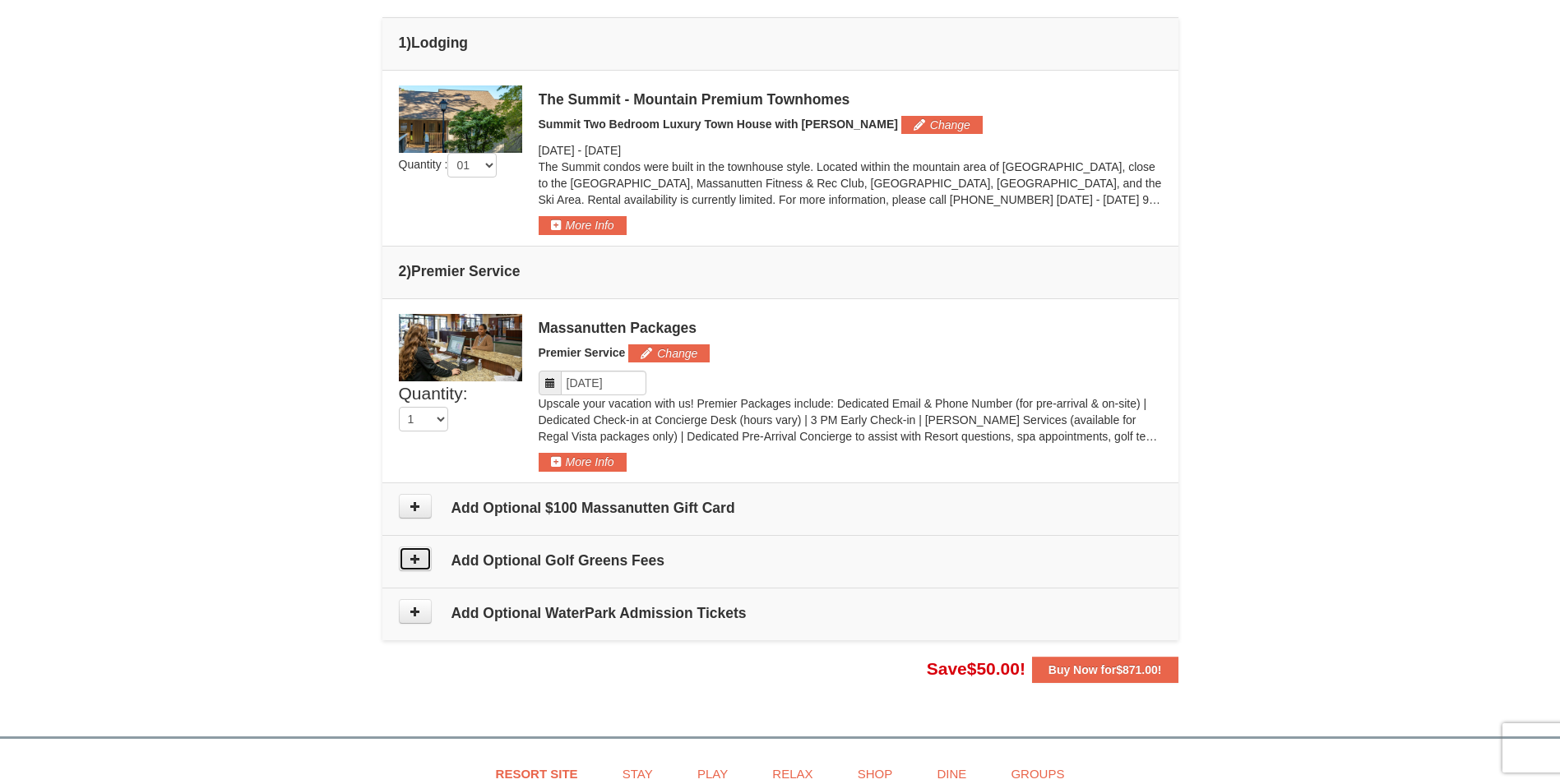
click at [414, 558] on icon at bounding box center [414, 558] width 11 height 11
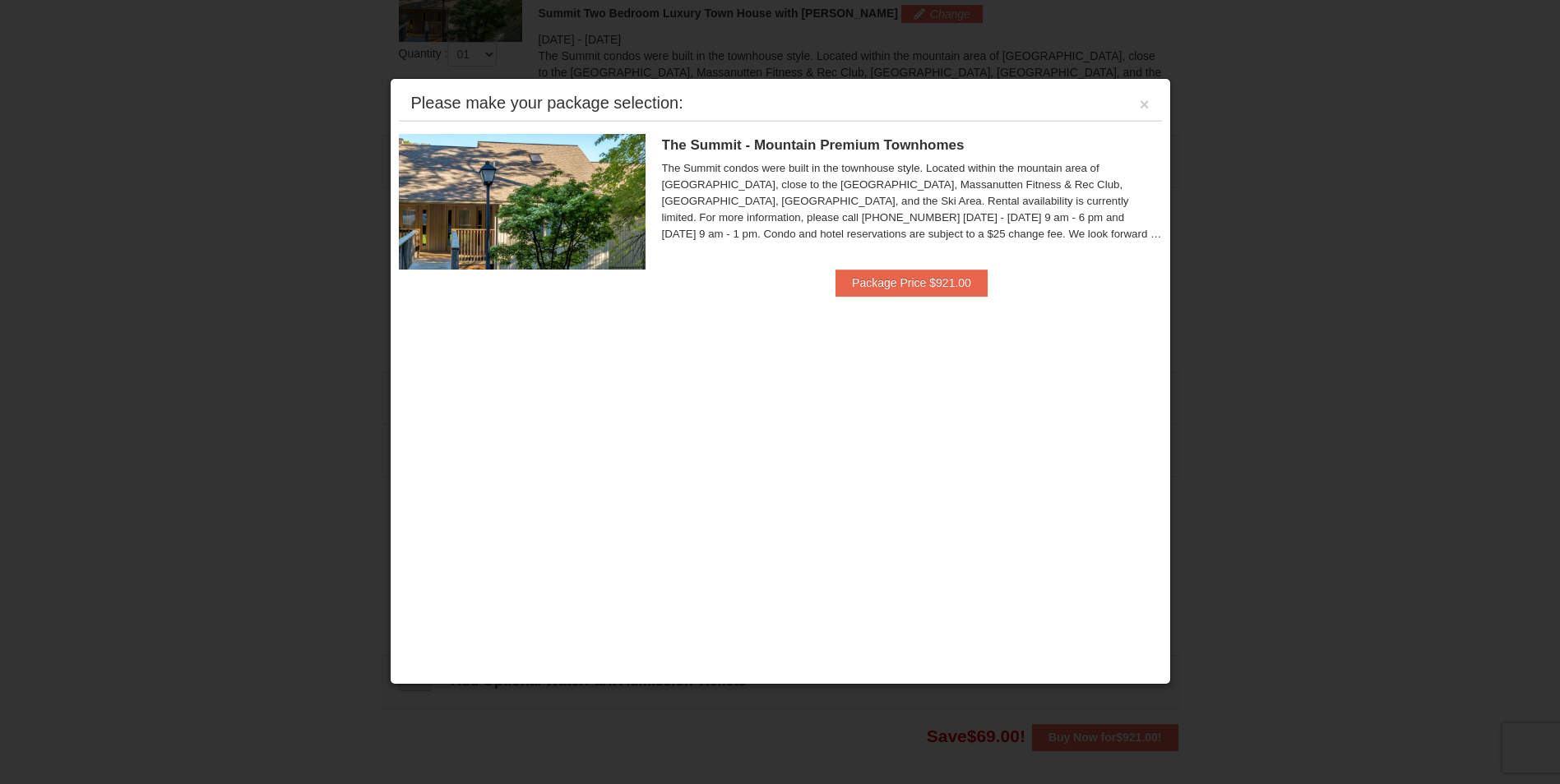
scroll to position [703, 0]
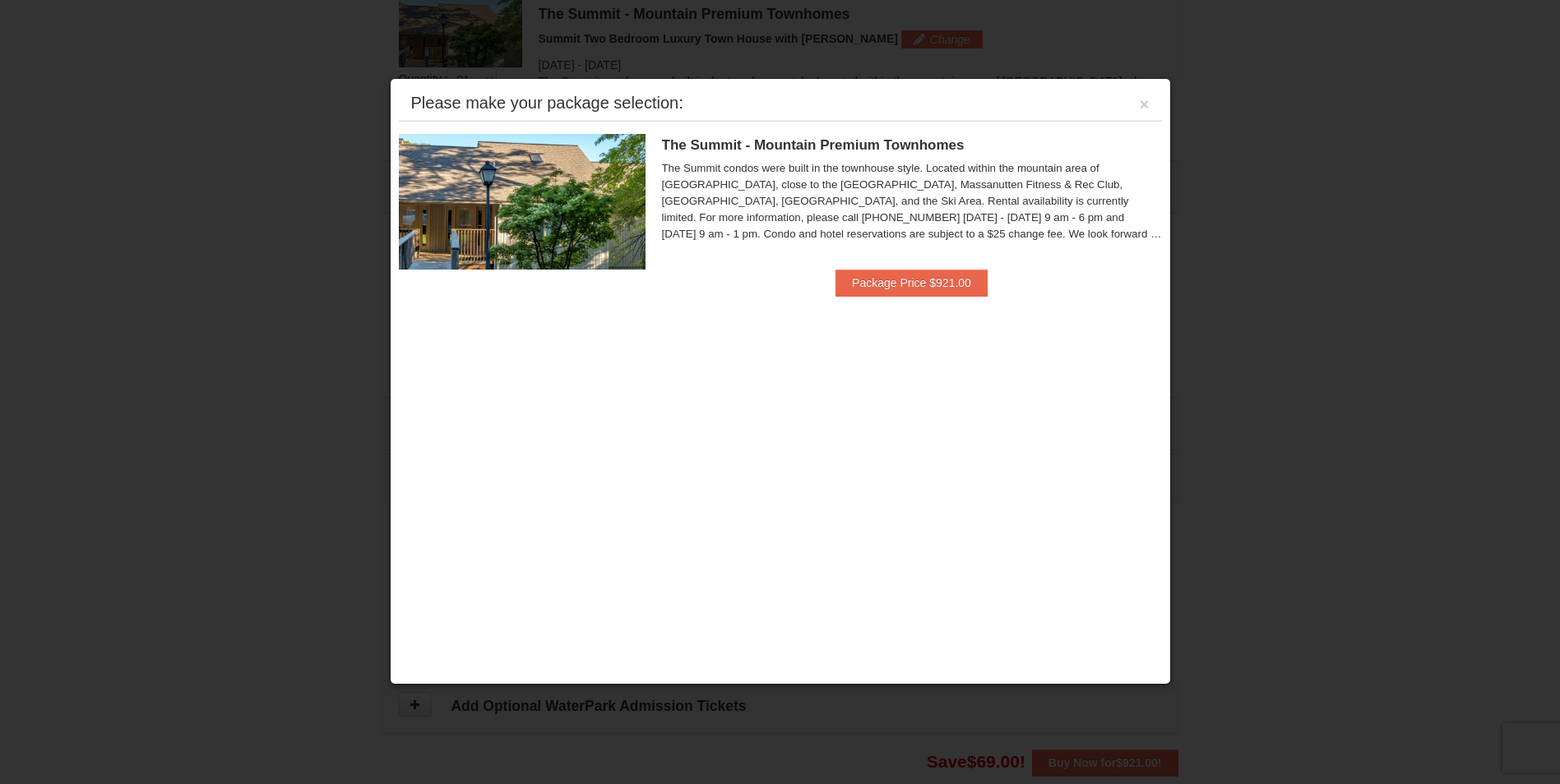
click at [1151, 104] on div "Please make your package selection: ×" at bounding box center [780, 104] width 763 height 34
click at [1142, 106] on button "×" at bounding box center [1144, 104] width 10 height 16
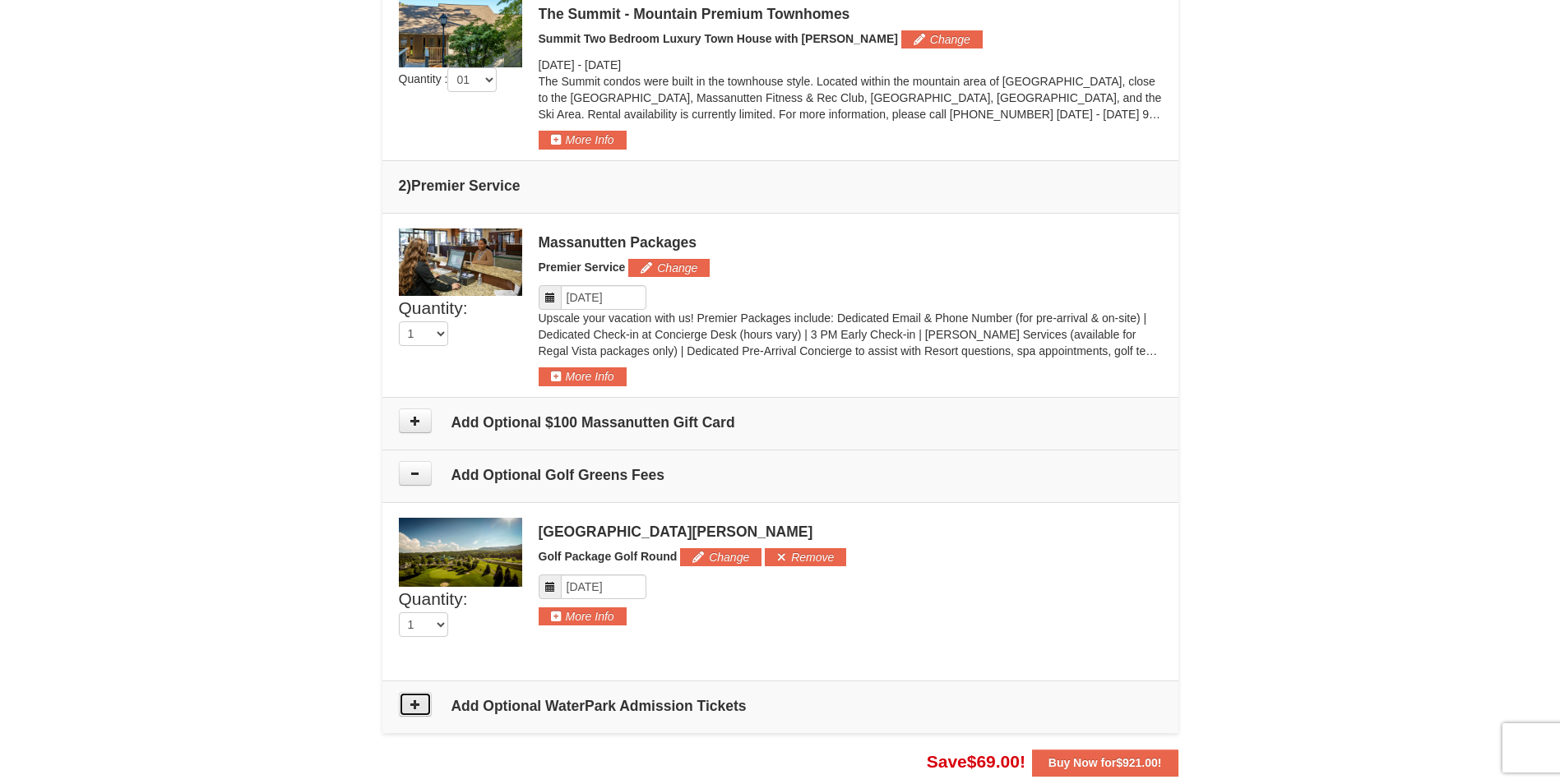
click at [409, 704] on icon at bounding box center [414, 703] width 11 height 11
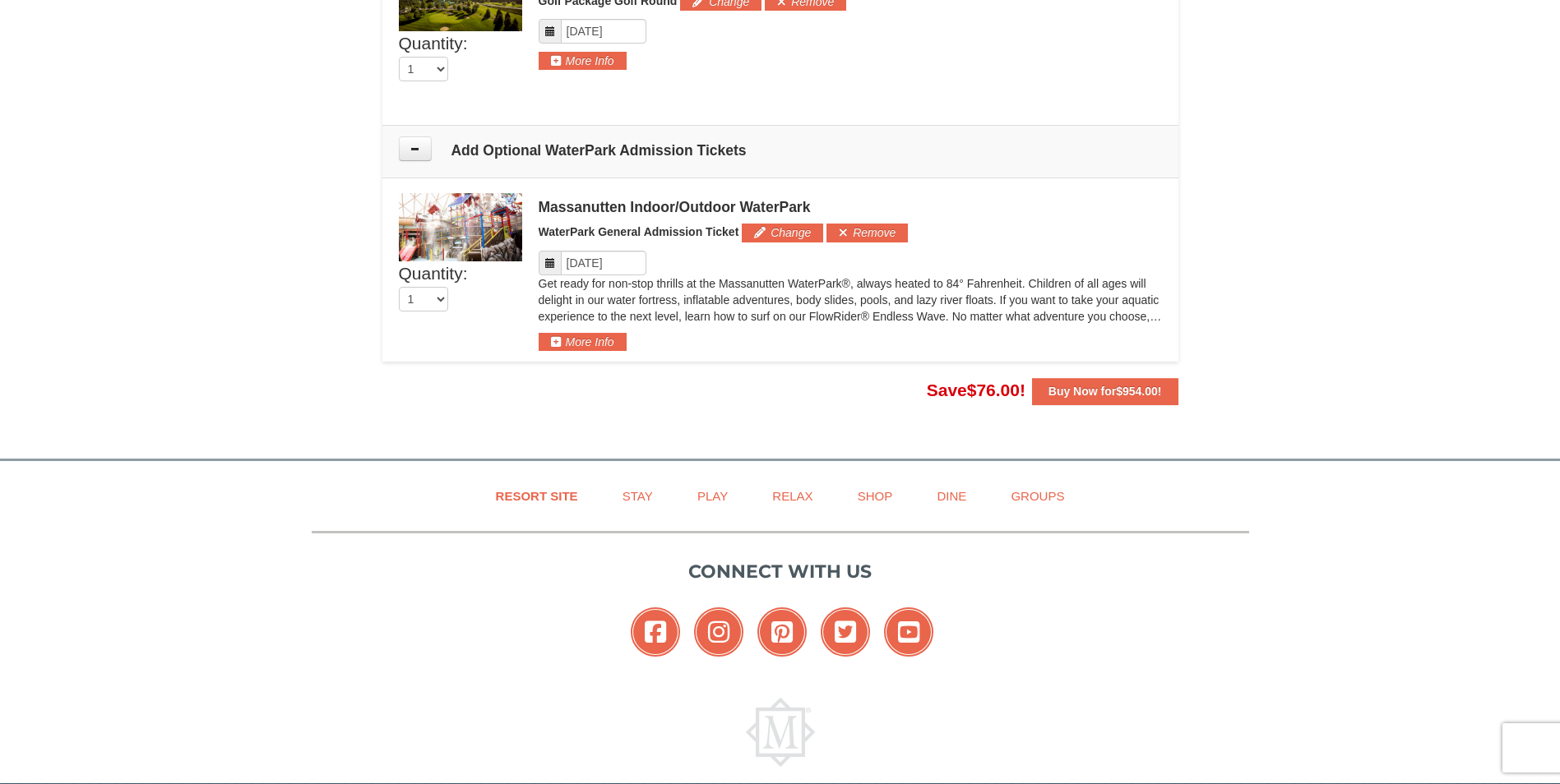
scroll to position [1328, 0]
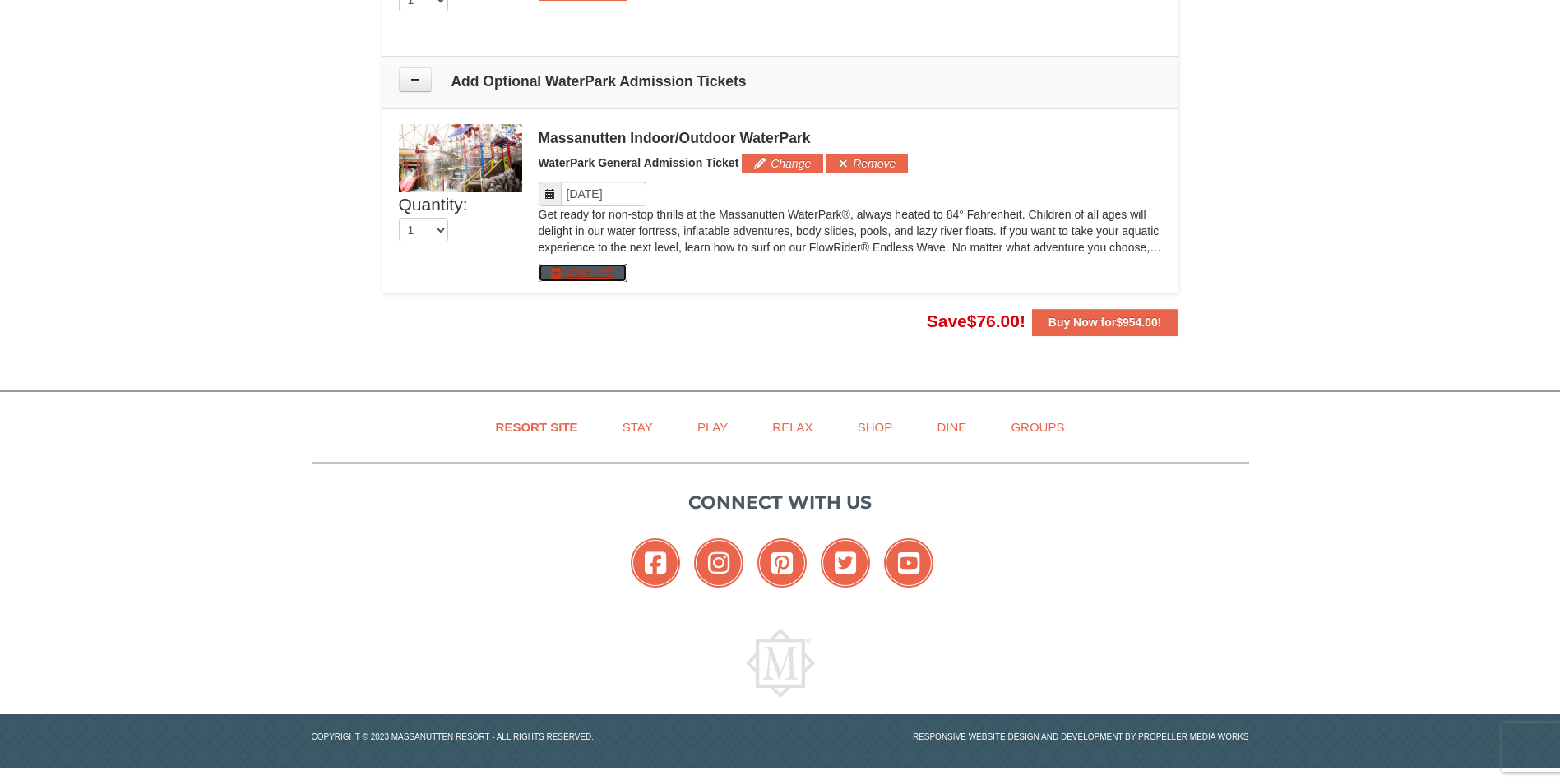
click at [593, 275] on button "More Info" at bounding box center [582, 273] width 88 height 18
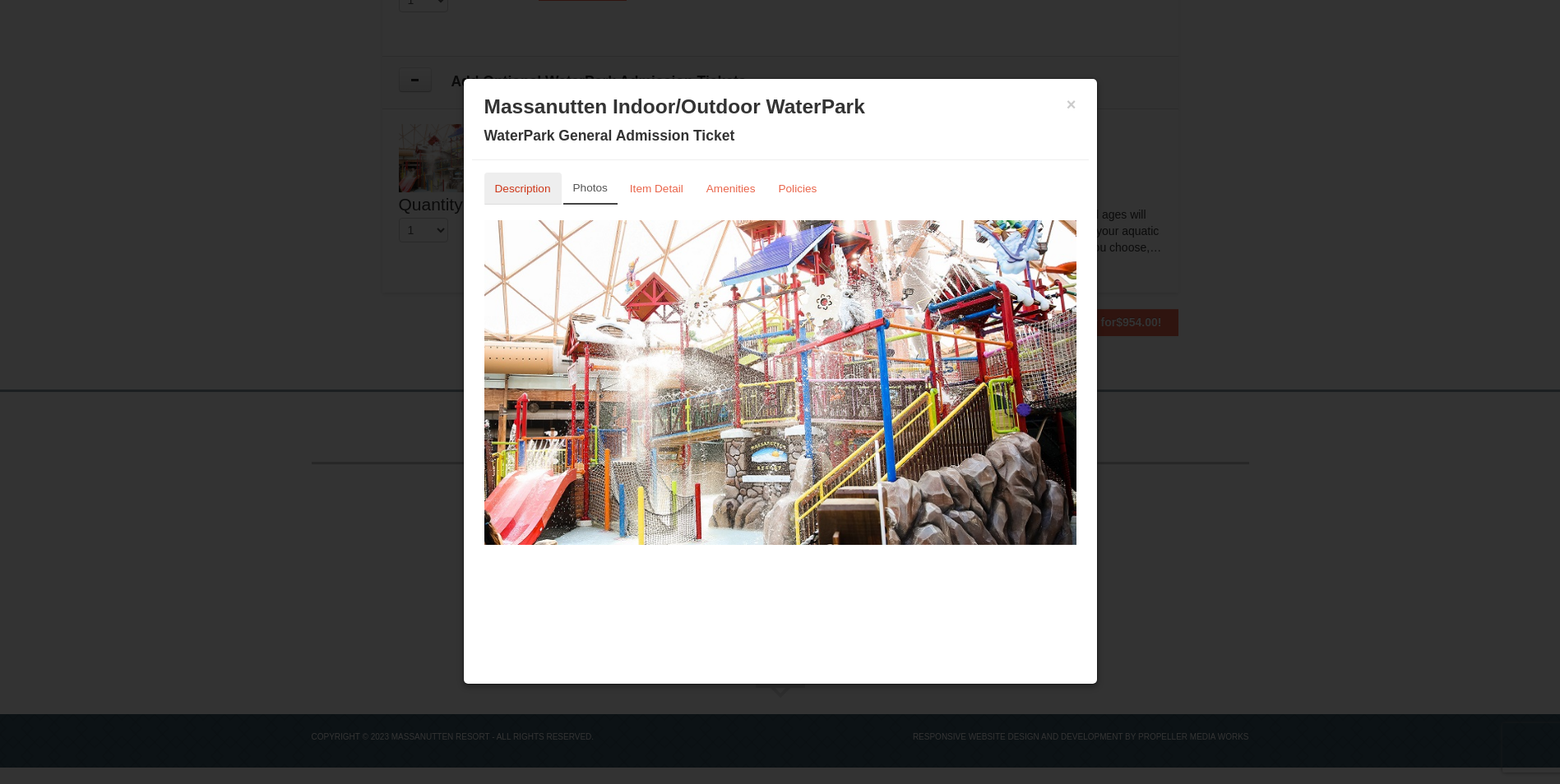
click at [528, 185] on small "Description" at bounding box center [523, 189] width 56 height 12
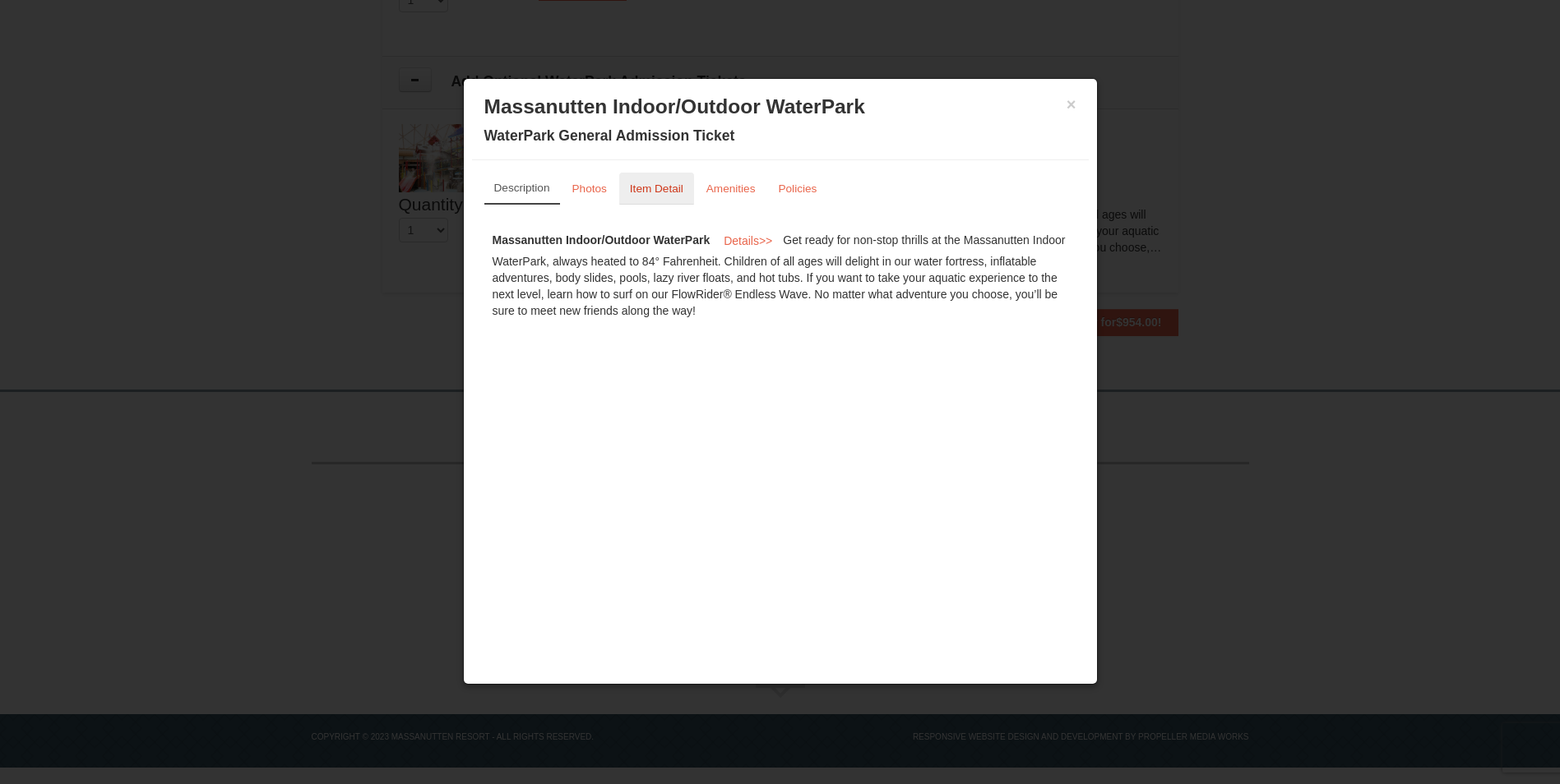
click at [643, 182] on link "Item Detail" at bounding box center [656, 188] width 75 height 32
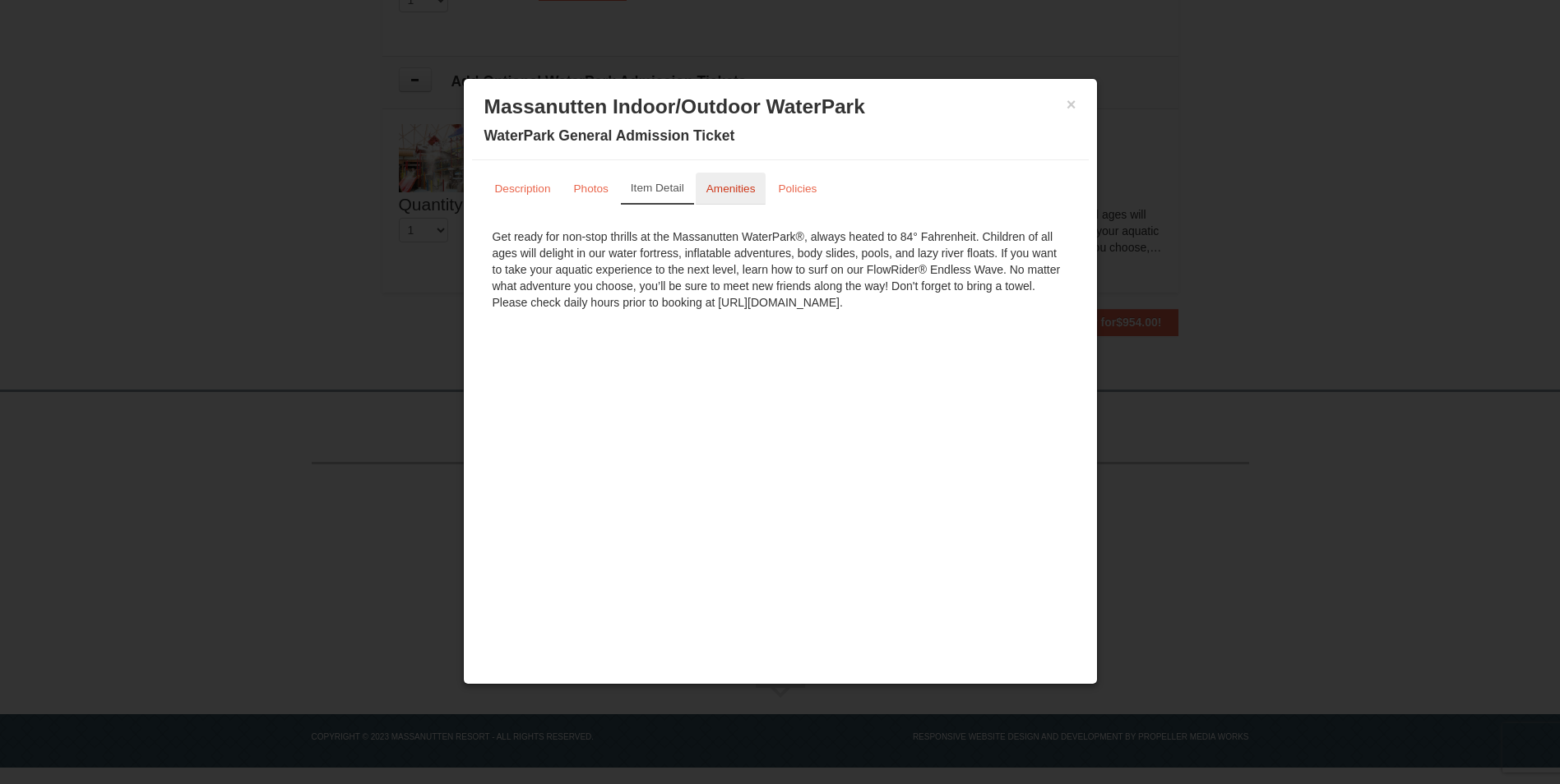
click at [738, 185] on small "Amenities" at bounding box center [731, 189] width 49 height 12
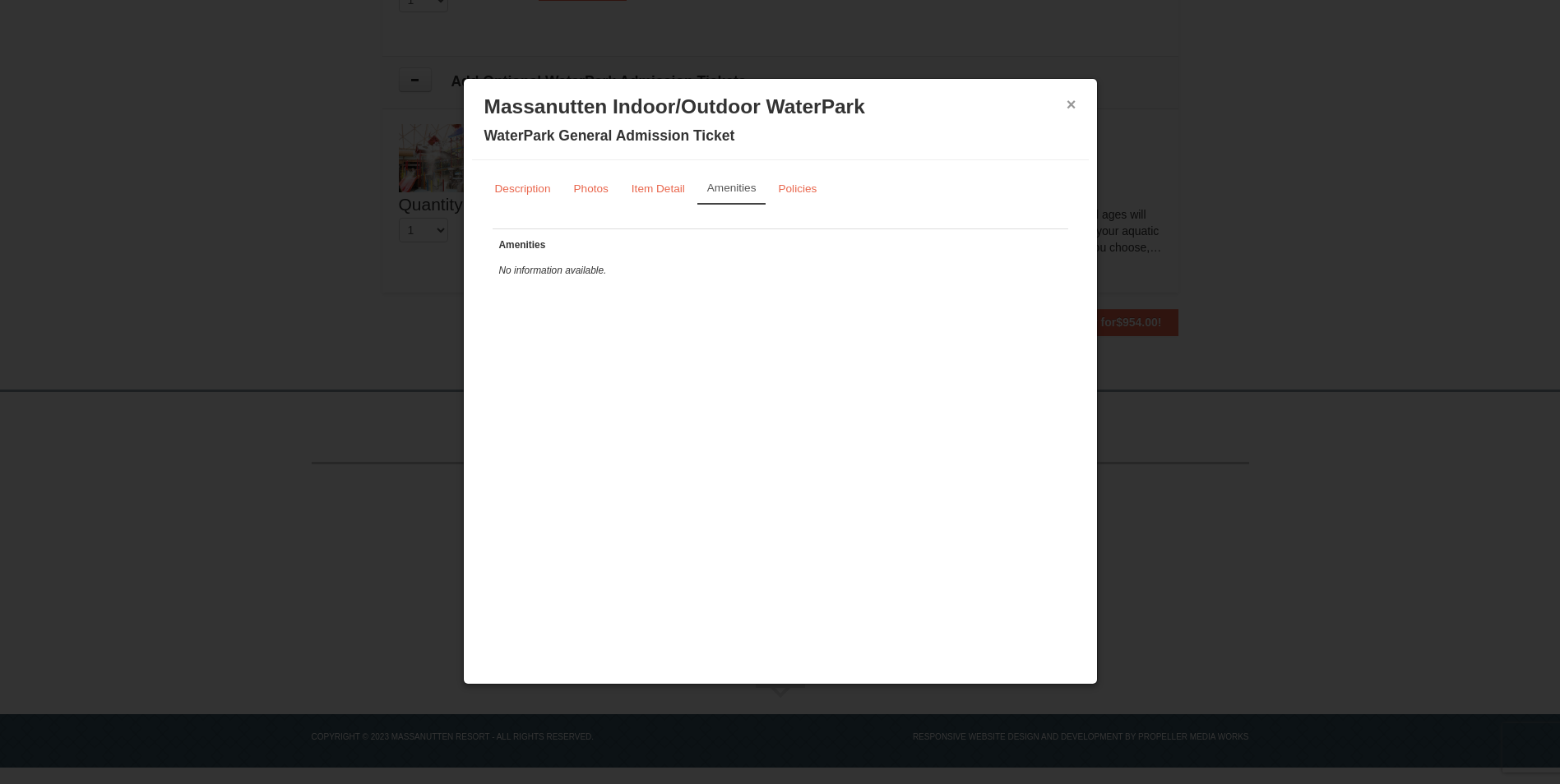
click at [1075, 106] on button "×" at bounding box center [1070, 104] width 10 height 16
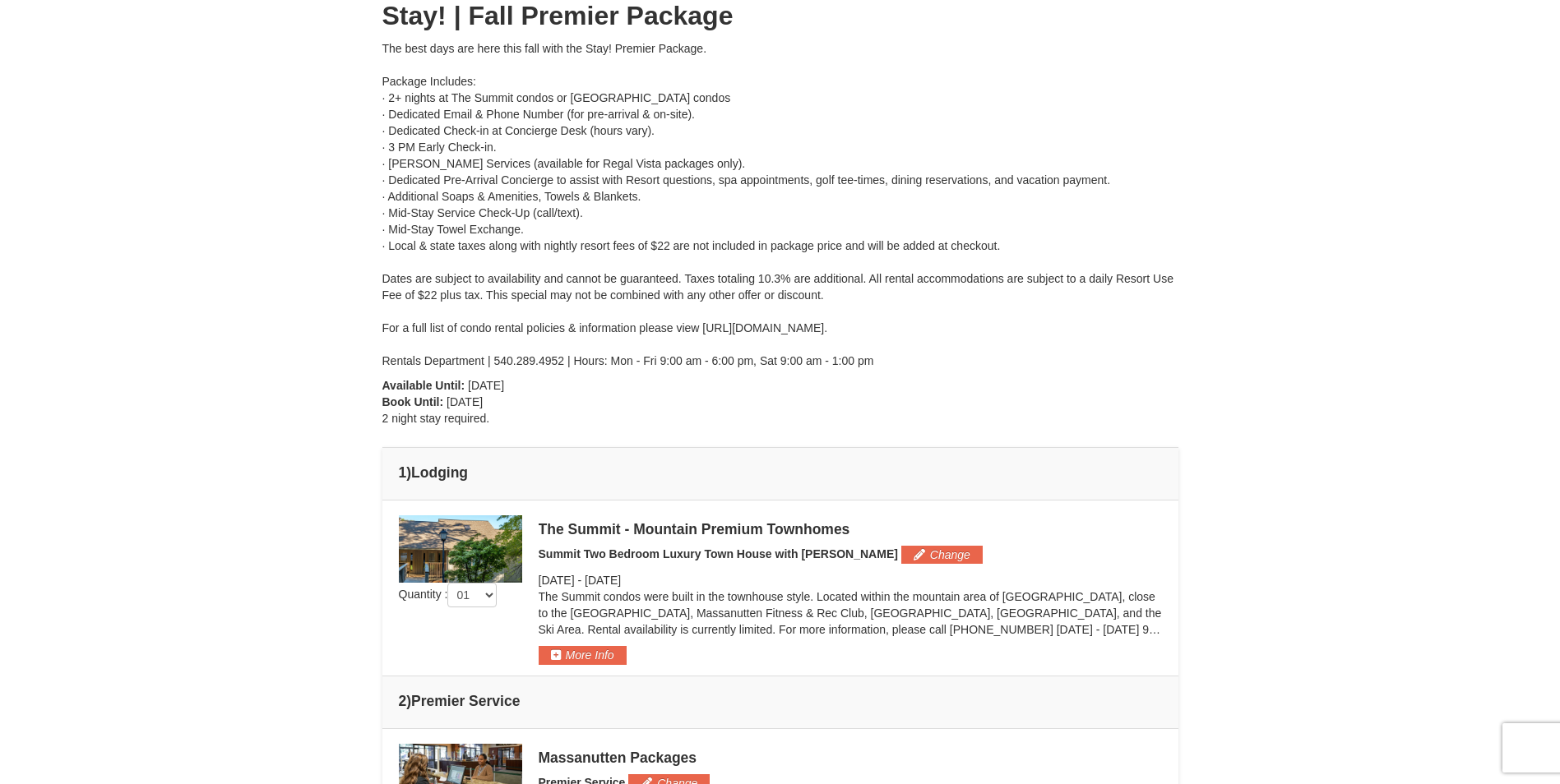
scroll to position [0, 0]
